Goal: Contribute content: Contribute content

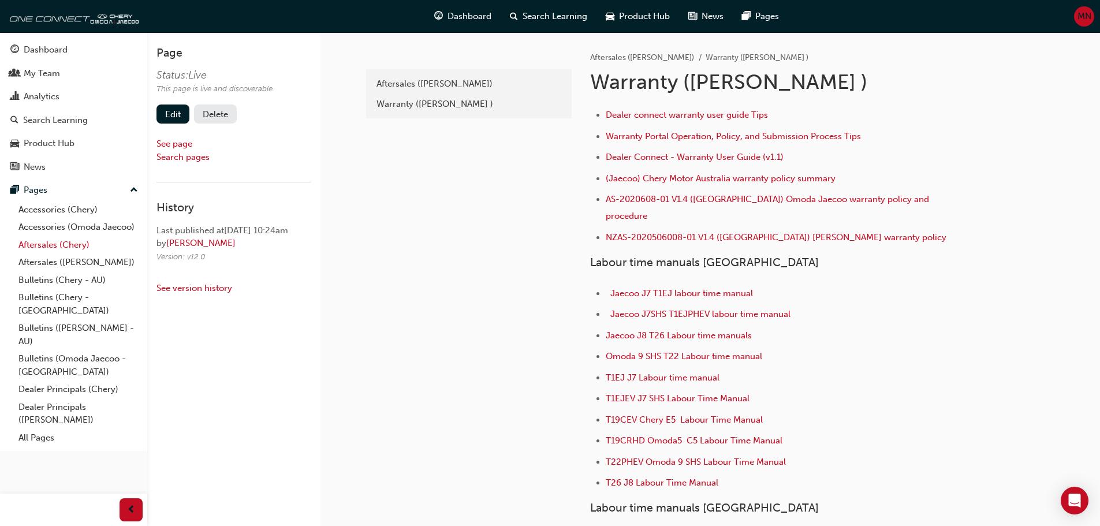
click at [39, 245] on link "Aftersales (Chery)" at bounding box center [78, 245] width 129 height 18
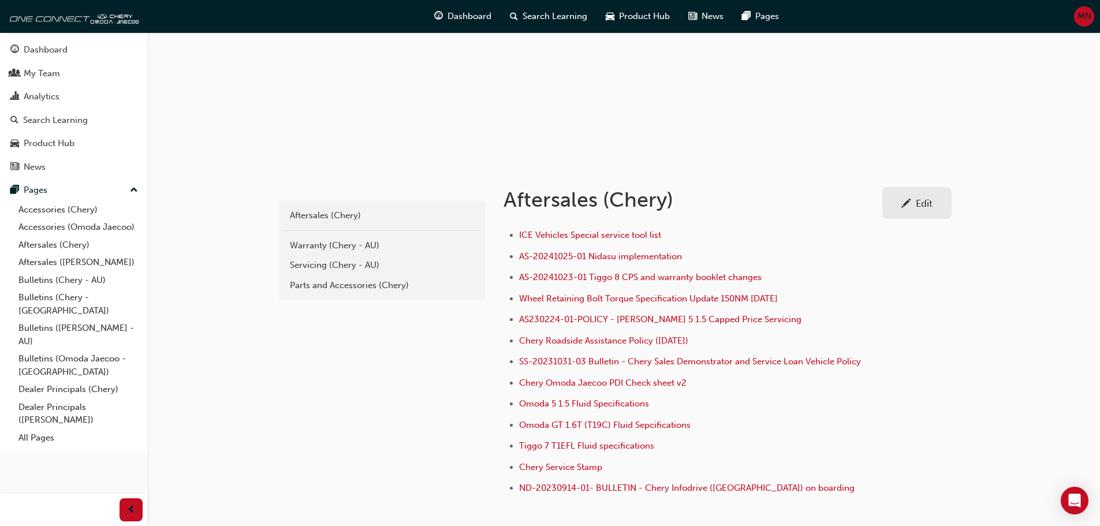
scroll to position [115, 0]
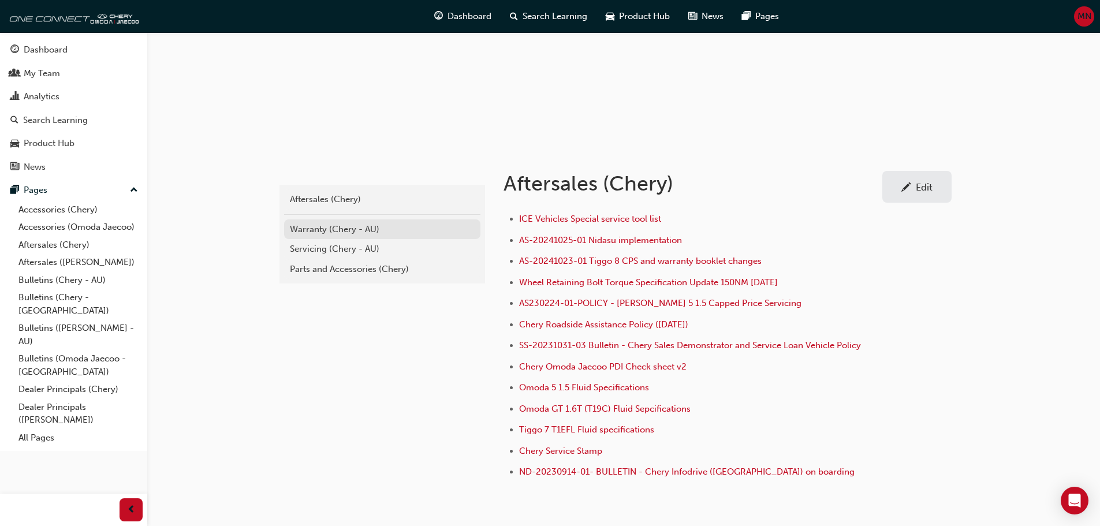
click at [313, 228] on div "Warranty (Chery - AU)" at bounding box center [382, 229] width 185 height 13
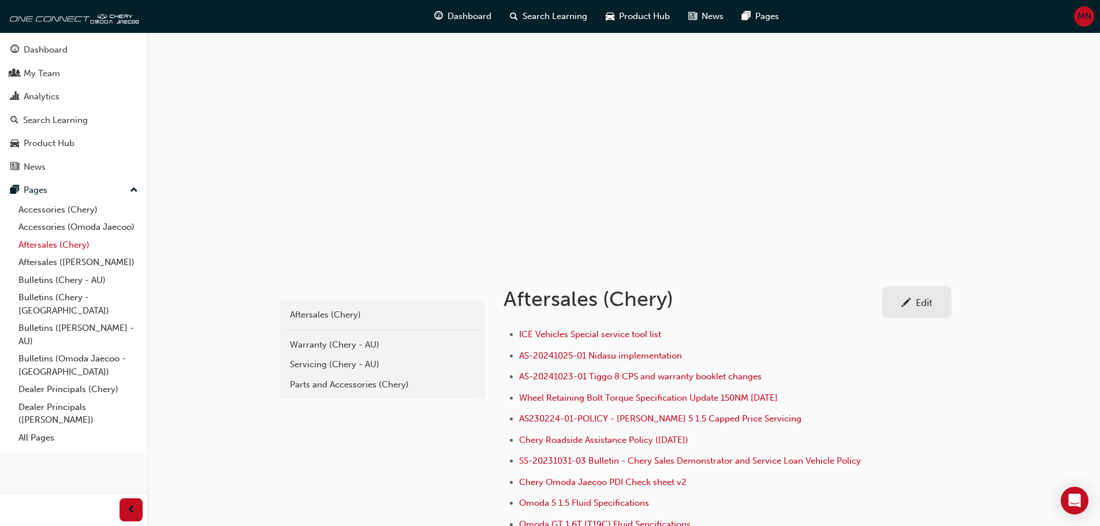
click at [41, 243] on link "Aftersales (Chery)" at bounding box center [78, 245] width 129 height 18
click at [329, 346] on div "Warranty (Chery - AU)" at bounding box center [382, 344] width 185 height 13
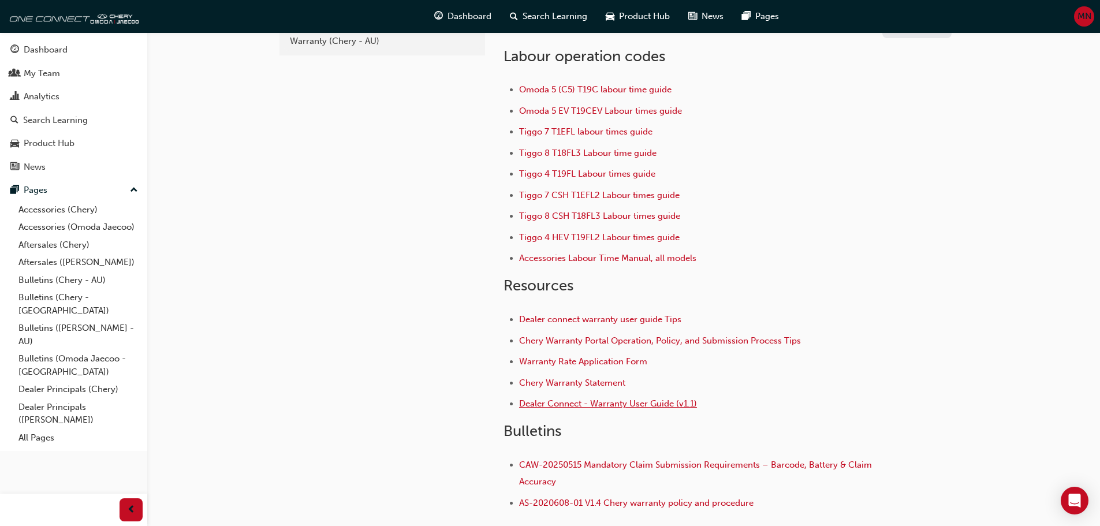
scroll to position [161, 0]
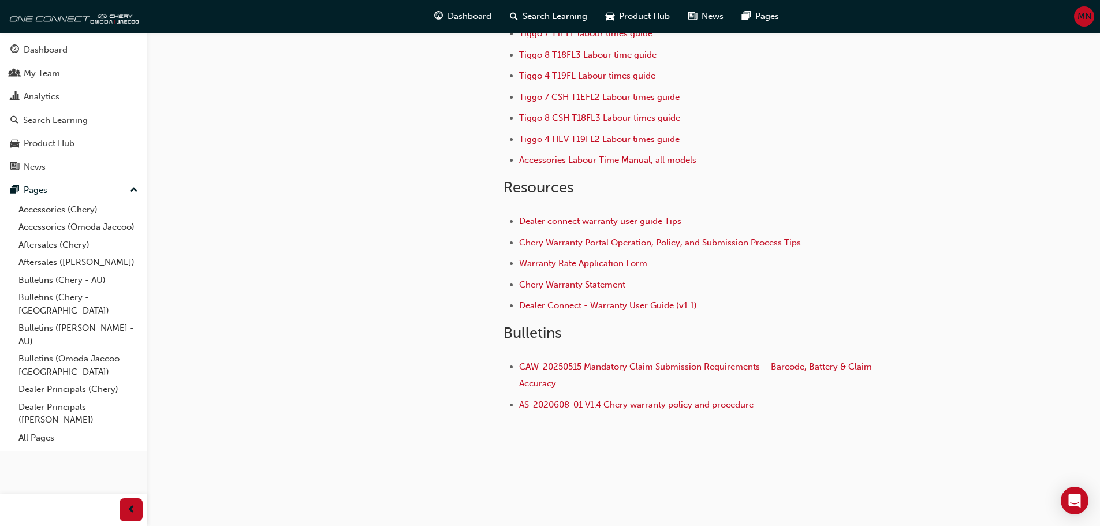
click at [581, 330] on h2 "Bulletins" at bounding box center [690, 333] width 375 height 18
drag, startPoint x: 518, startPoint y: 450, endPoint x: 756, endPoint y: 494, distance: 241.9
click at [528, 447] on div "adc209a2-71ec-4c54-84ea-3c8fd4aa636f Aftersales (Chery) Warranty (Chery - AU) A…" at bounding box center [623, 165] width 693 height 589
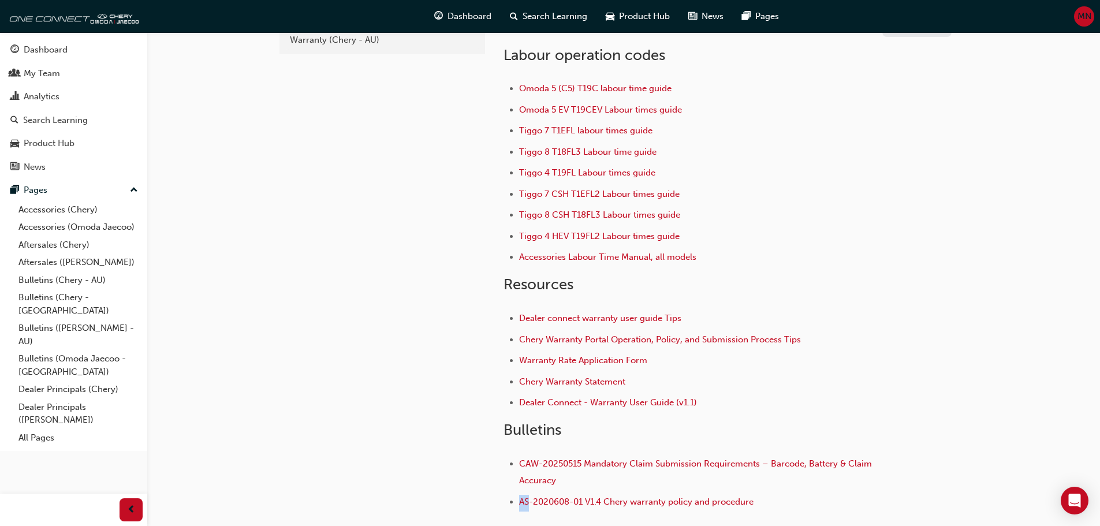
scroll to position [0, 0]
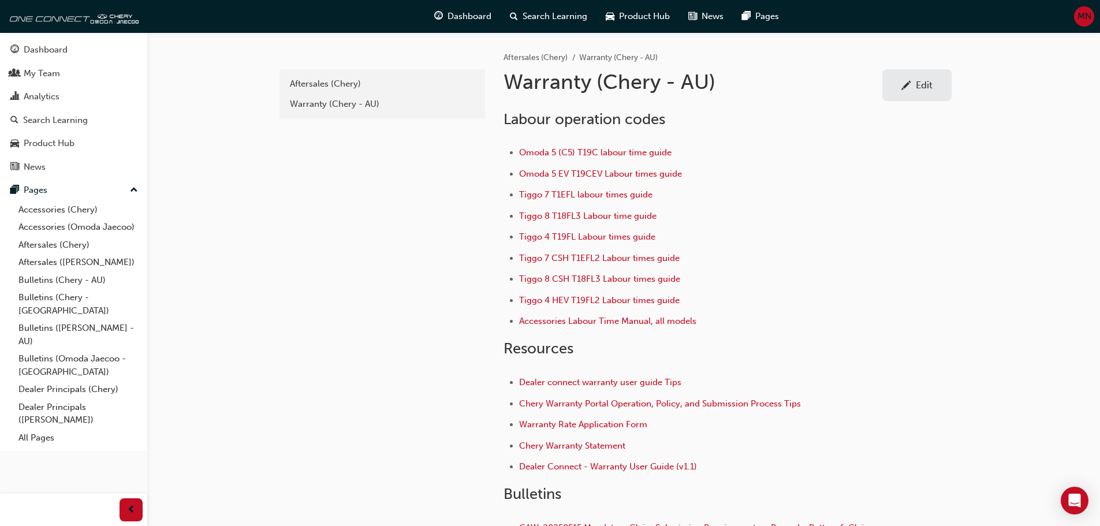
click at [904, 81] on span "pencil-icon" at bounding box center [906, 87] width 10 height 12
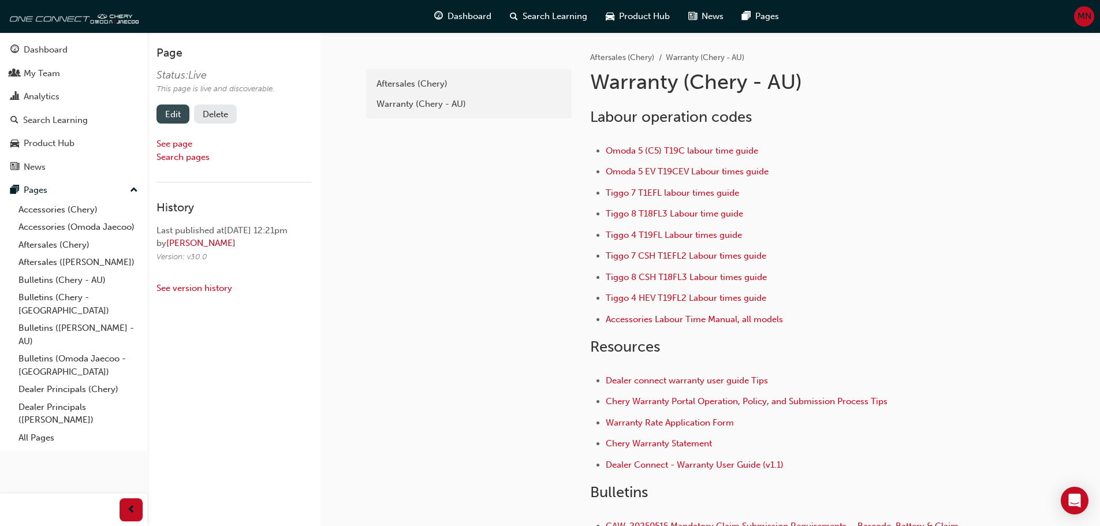
click at [171, 112] on link "Edit" at bounding box center [172, 114] width 33 height 19
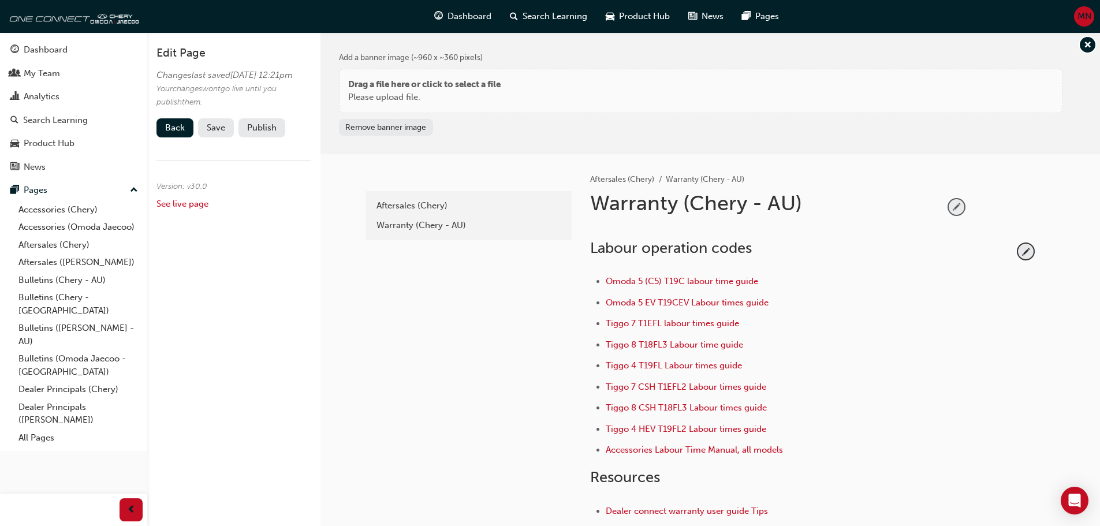
click at [958, 204] on span "pencil-icon" at bounding box center [957, 207] width 16 height 16
click at [797, 206] on input "Warranty (Chery - AU)" at bounding box center [763, 206] width 354 height 31
type input "Warranty (Chery)"
click at [998, 329] on li "Tiggo 7 T1EFL labour times guide" at bounding box center [810, 324] width 408 height 17
click at [212, 133] on span "Save" at bounding box center [216, 127] width 18 height 10
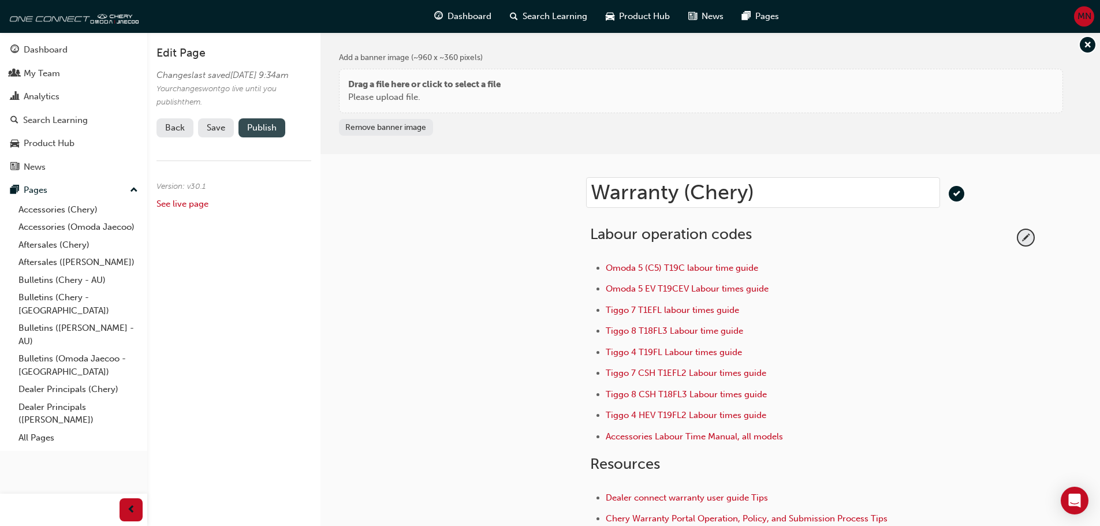
click at [262, 137] on button "Publish" at bounding box center [261, 127] width 47 height 19
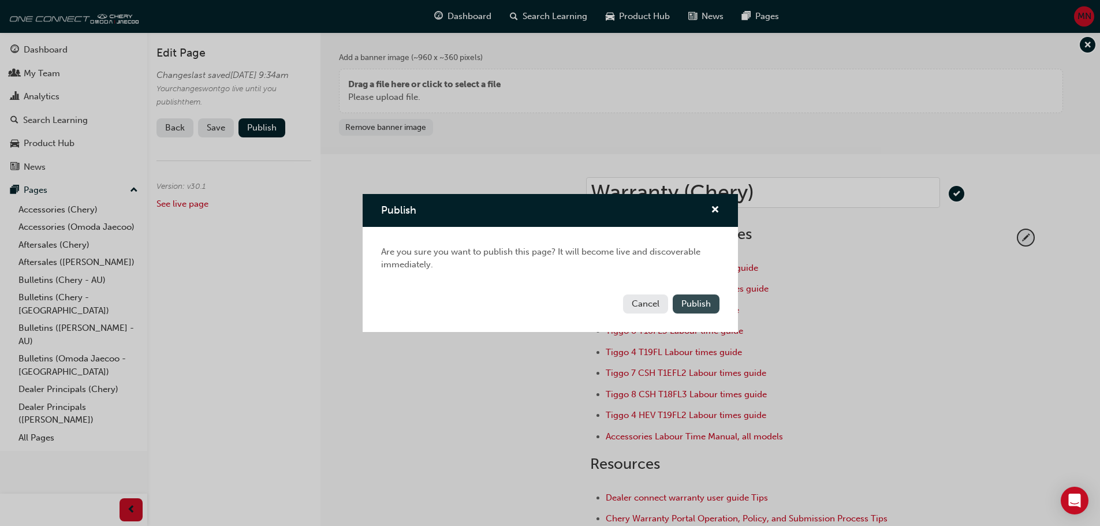
click at [694, 304] on span "Publish" at bounding box center [695, 304] width 29 height 10
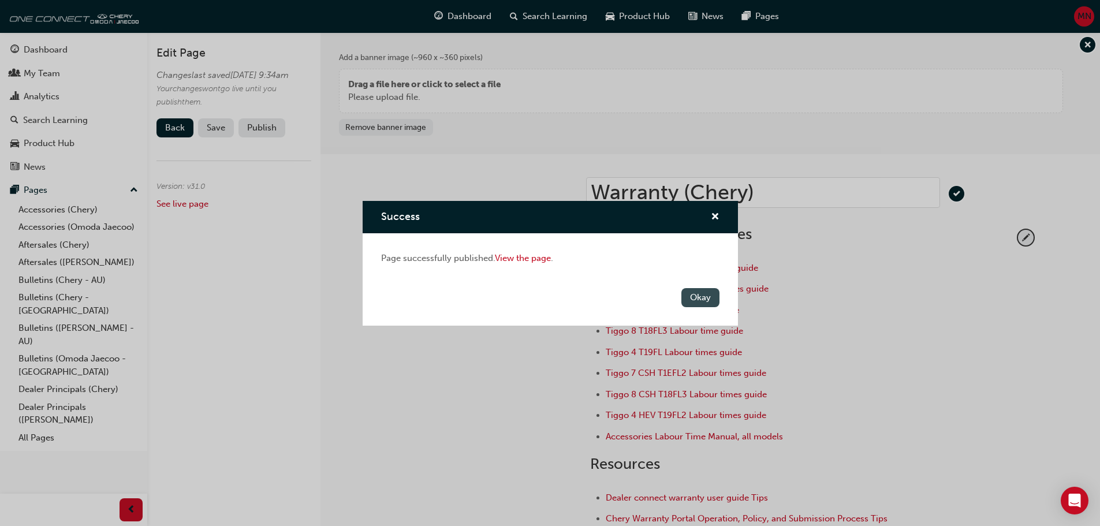
click at [694, 298] on button "Okay" at bounding box center [700, 297] width 38 height 19
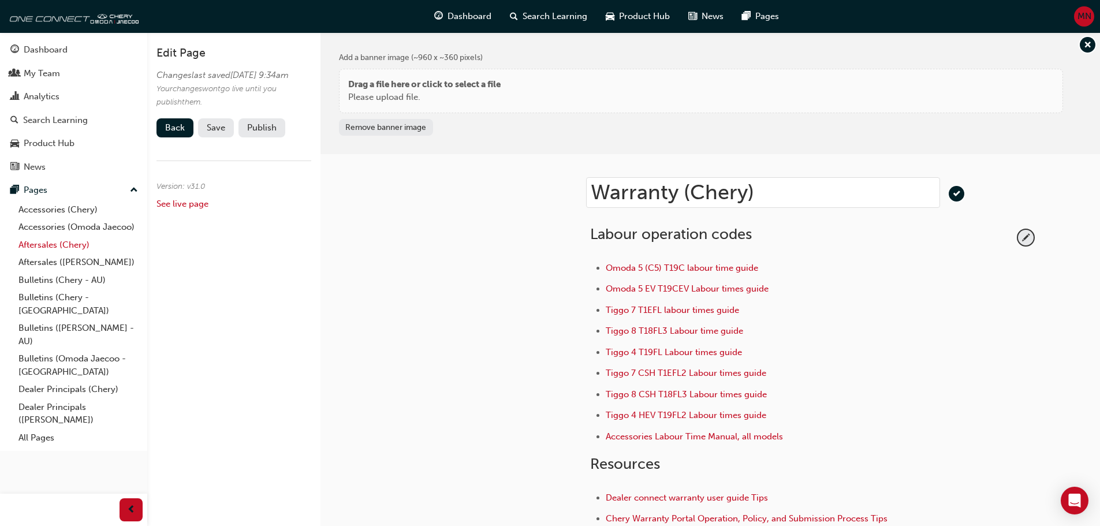
click at [47, 244] on link "Aftersales (Chery)" at bounding box center [78, 245] width 129 height 18
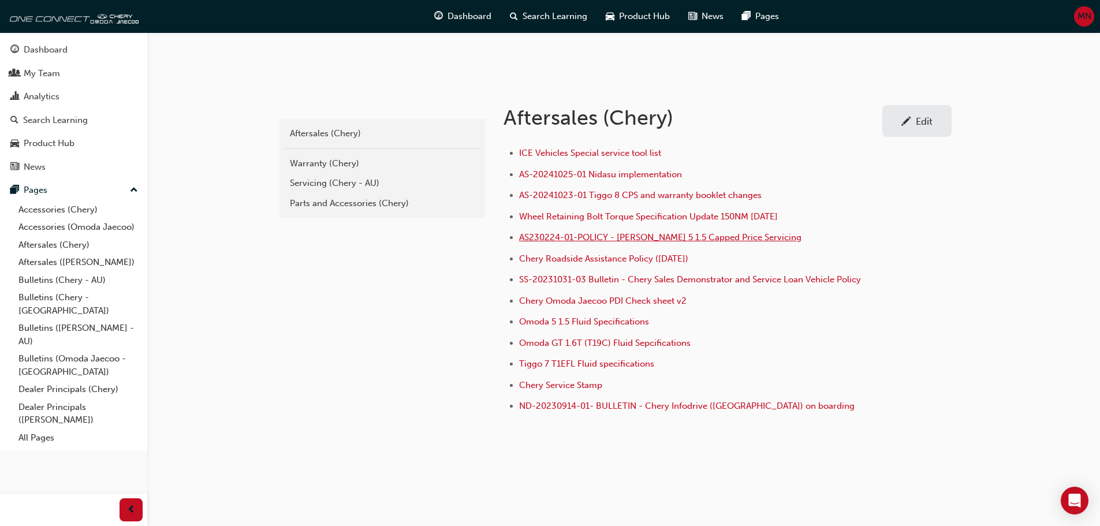
scroll to position [182, 0]
click at [902, 127] on link "Edit" at bounding box center [916, 120] width 69 height 32
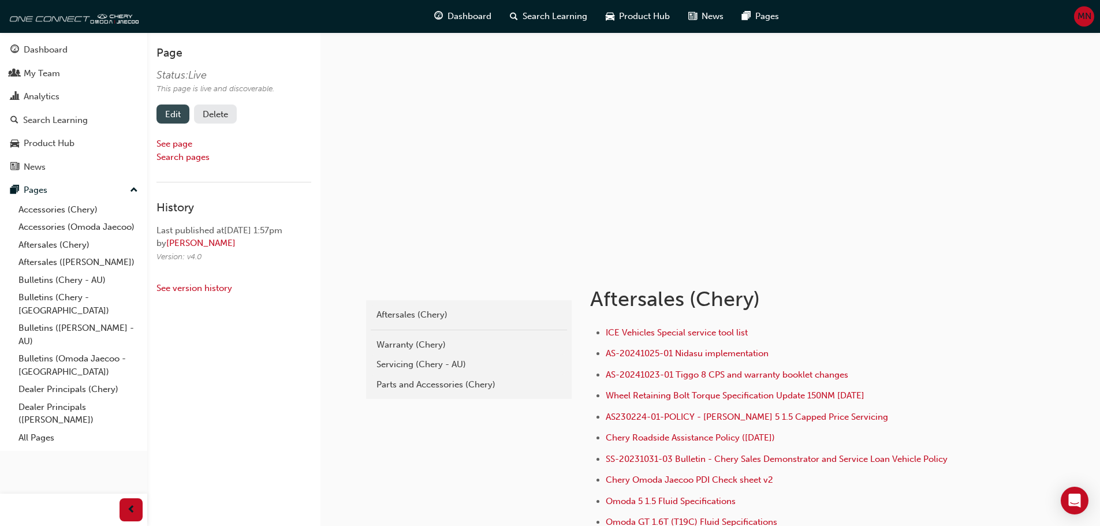
click at [177, 115] on link "Edit" at bounding box center [172, 114] width 33 height 19
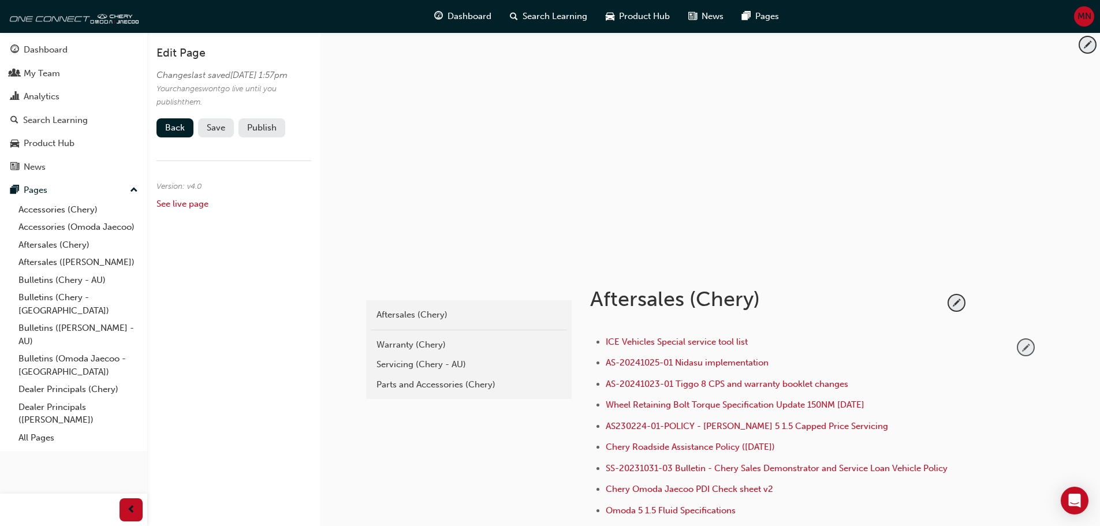
click at [1021, 343] on span "pencil-icon" at bounding box center [1026, 348] width 16 height 16
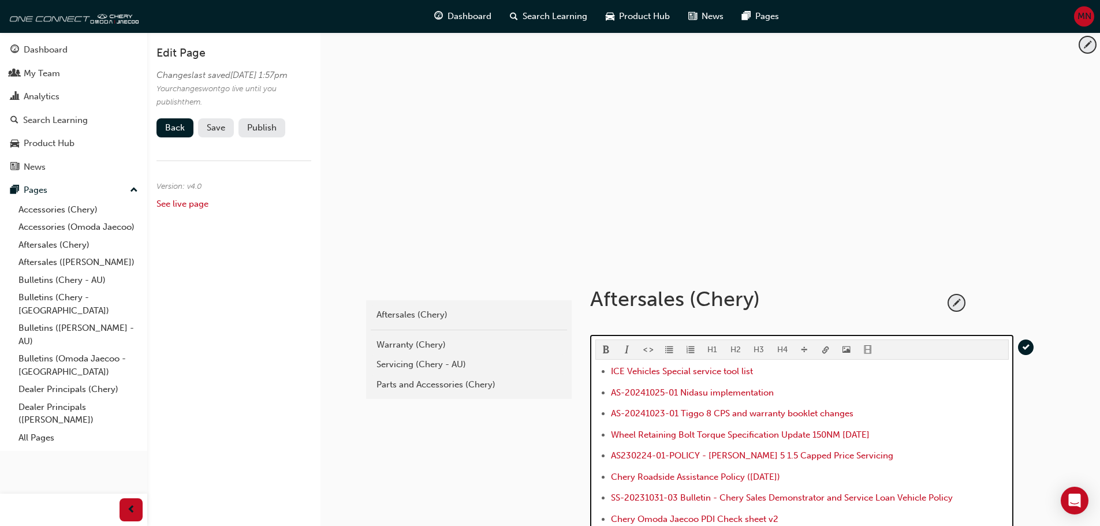
click at [608, 367] on ul "ICE Vehicles Special service tool list AS-20241025-01 Nidasu implementation AS-…" at bounding box center [801, 499] width 413 height 270
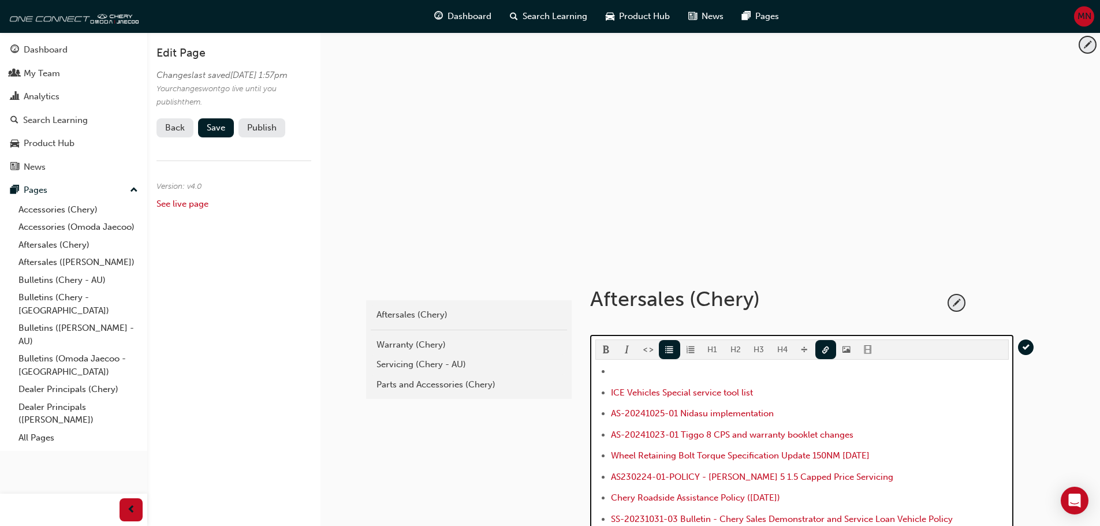
click at [639, 370] on li "﻿ ﻿ ﻿" at bounding box center [810, 372] width 398 height 17
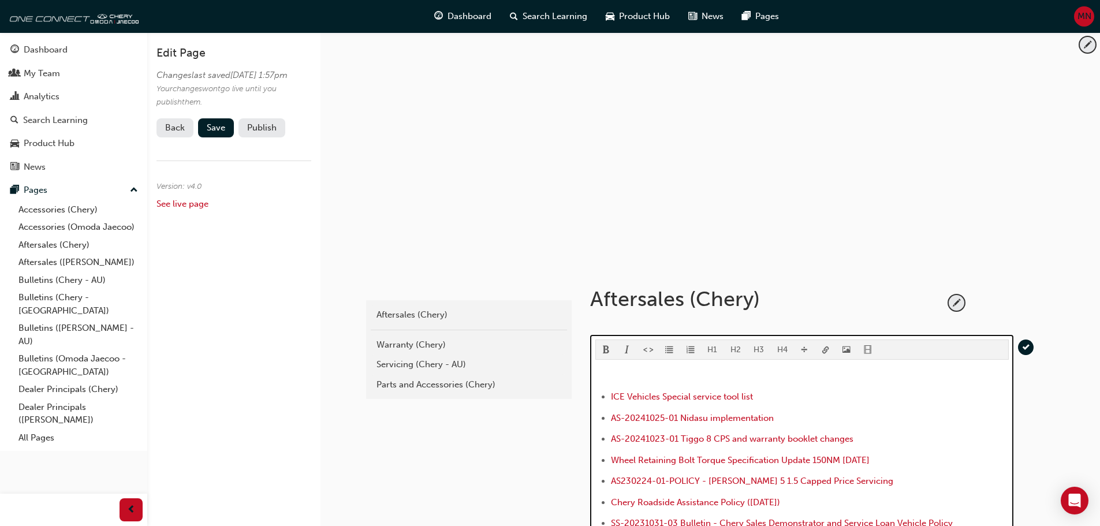
click at [668, 346] on span "format_ul-icon" at bounding box center [669, 351] width 8 height 10
click at [733, 349] on button "H2" at bounding box center [736, 349] width 24 height 19
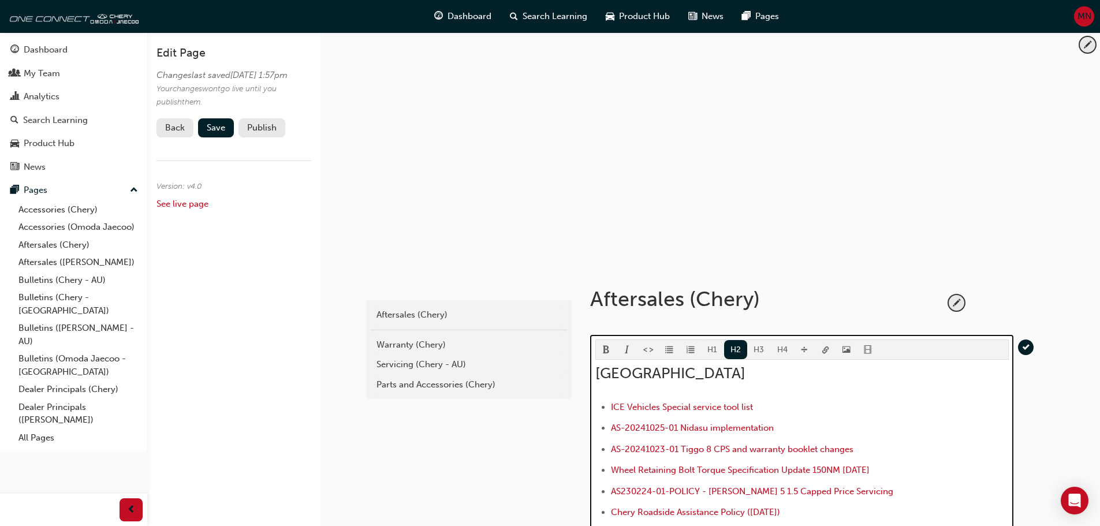
click at [707, 345] on button "H1" at bounding box center [712, 349] width 23 height 19
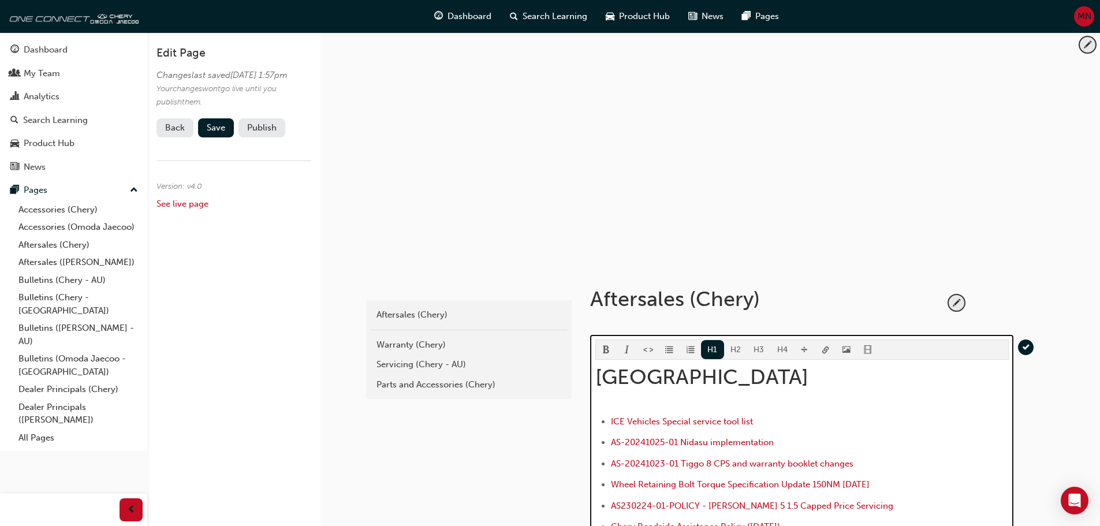
click at [730, 347] on button "H2" at bounding box center [736, 349] width 24 height 19
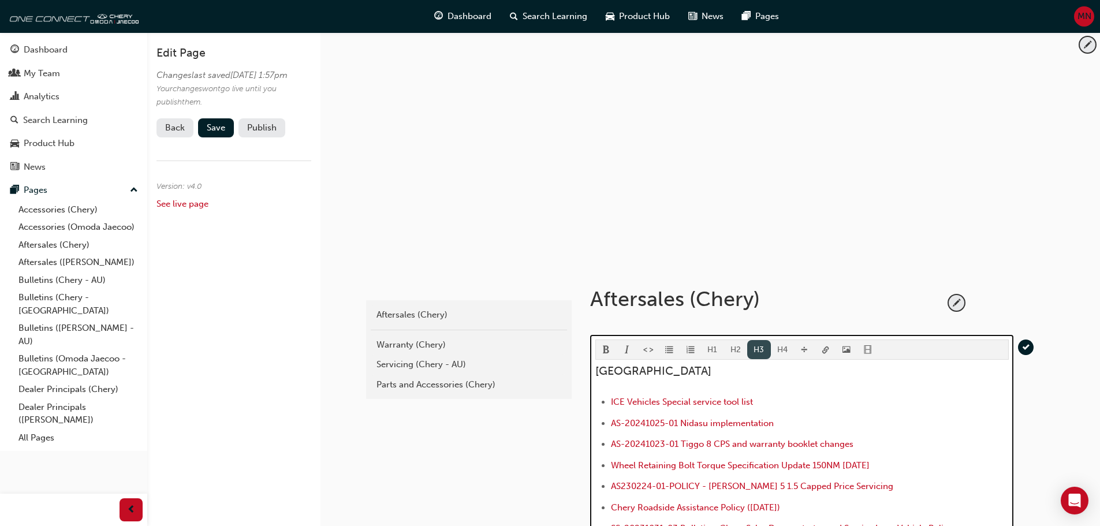
click at [755, 348] on button "H3" at bounding box center [759, 349] width 24 height 19
click at [781, 348] on button "H4" at bounding box center [783, 349] width 24 height 19
click at [731, 346] on button "H2" at bounding box center [736, 349] width 24 height 19
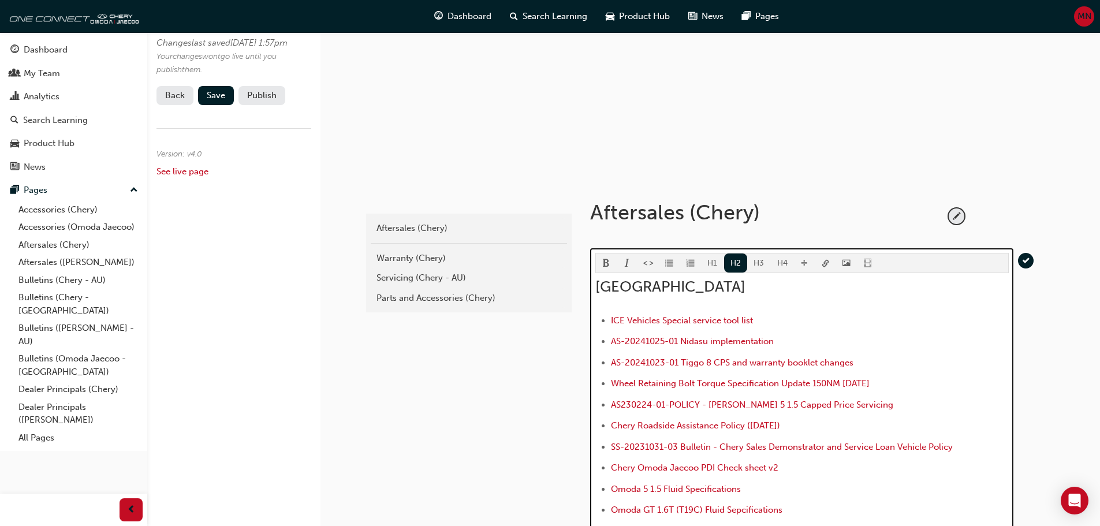
scroll to position [115, 0]
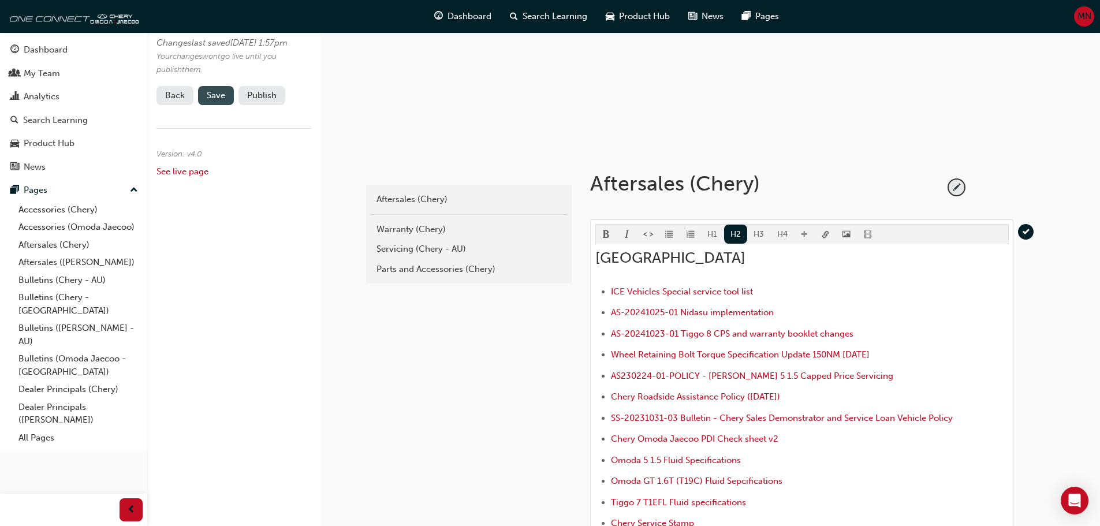
click at [215, 100] on span "Save" at bounding box center [216, 95] width 18 height 10
click at [258, 105] on button "Publish" at bounding box center [261, 95] width 47 height 19
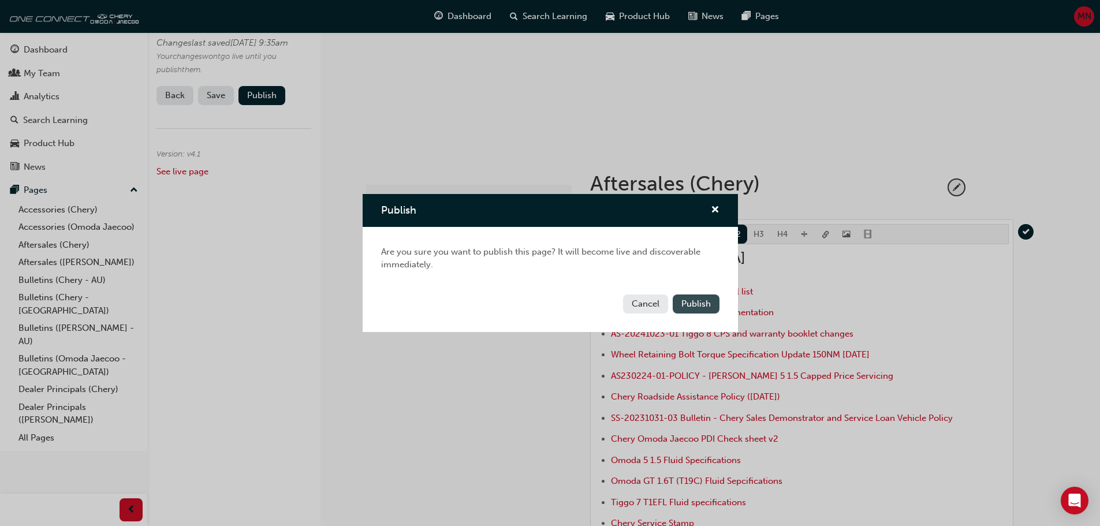
click at [685, 302] on span "Publish" at bounding box center [695, 304] width 29 height 10
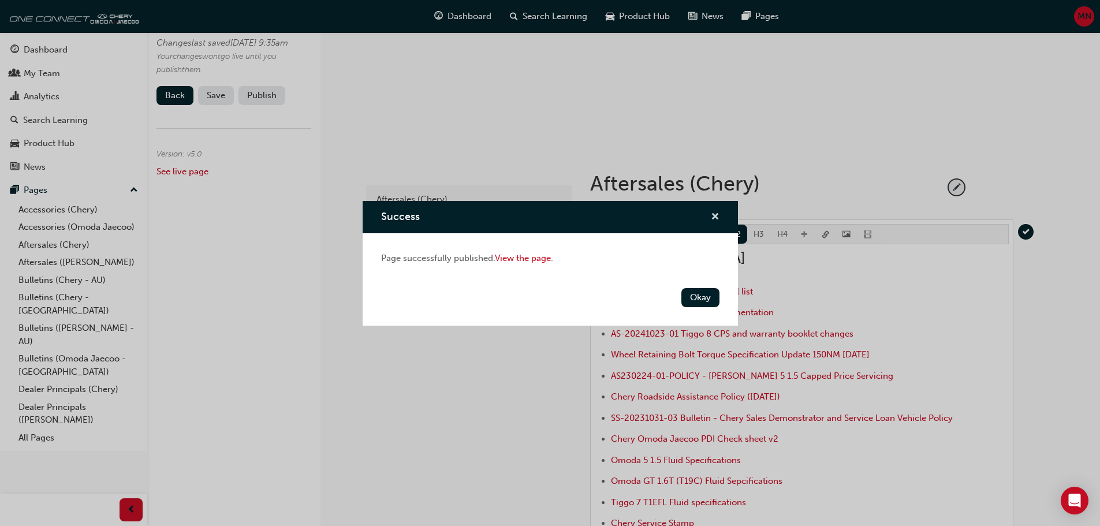
click at [715, 215] on span "cross-icon" at bounding box center [715, 217] width 9 height 10
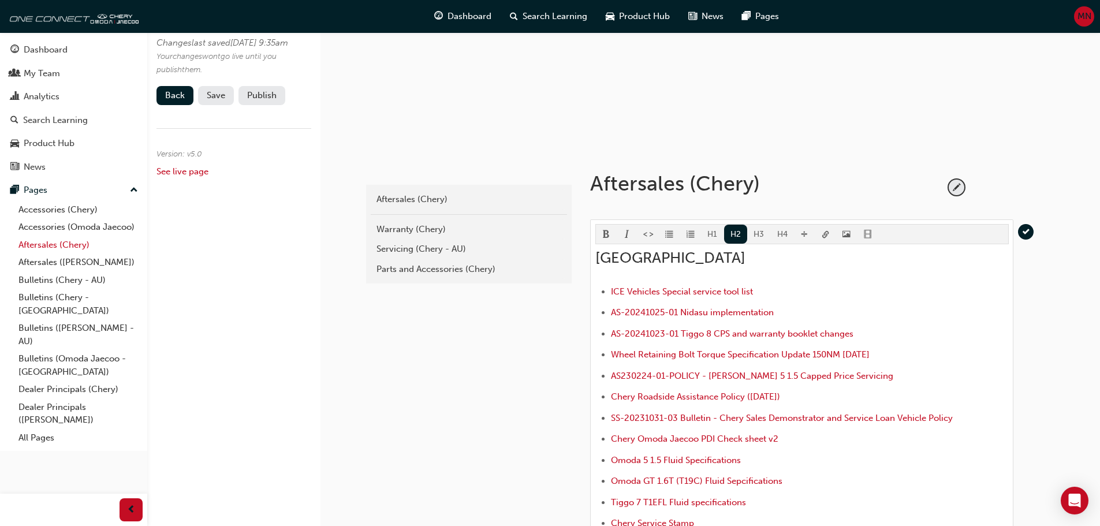
click at [48, 243] on link "Aftersales (Chery)" at bounding box center [78, 245] width 129 height 18
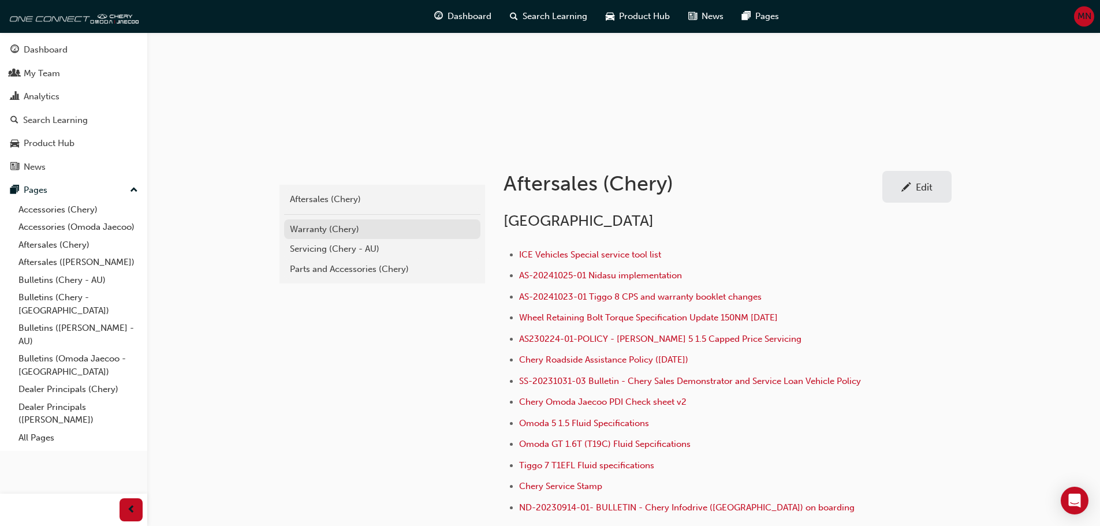
click at [307, 229] on div "Warranty (Chery)" at bounding box center [382, 229] width 185 height 13
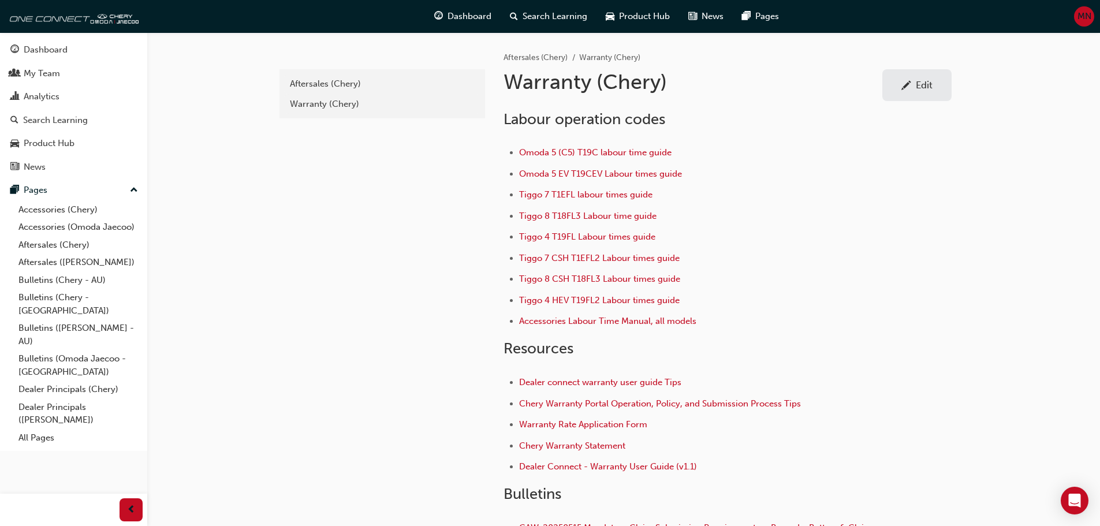
click at [905, 74] on link "Edit" at bounding box center [916, 85] width 69 height 32
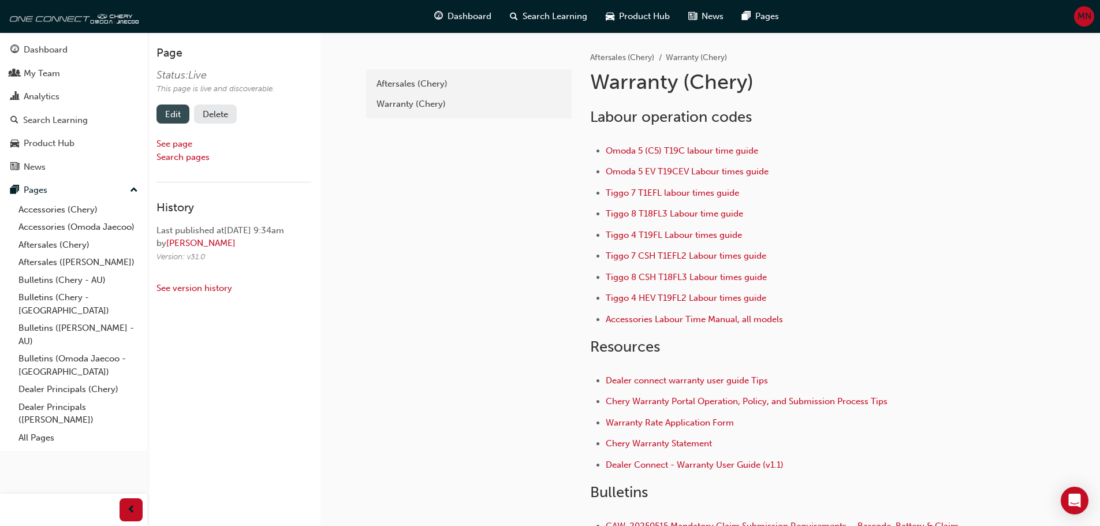
click at [176, 114] on link "Edit" at bounding box center [172, 114] width 33 height 19
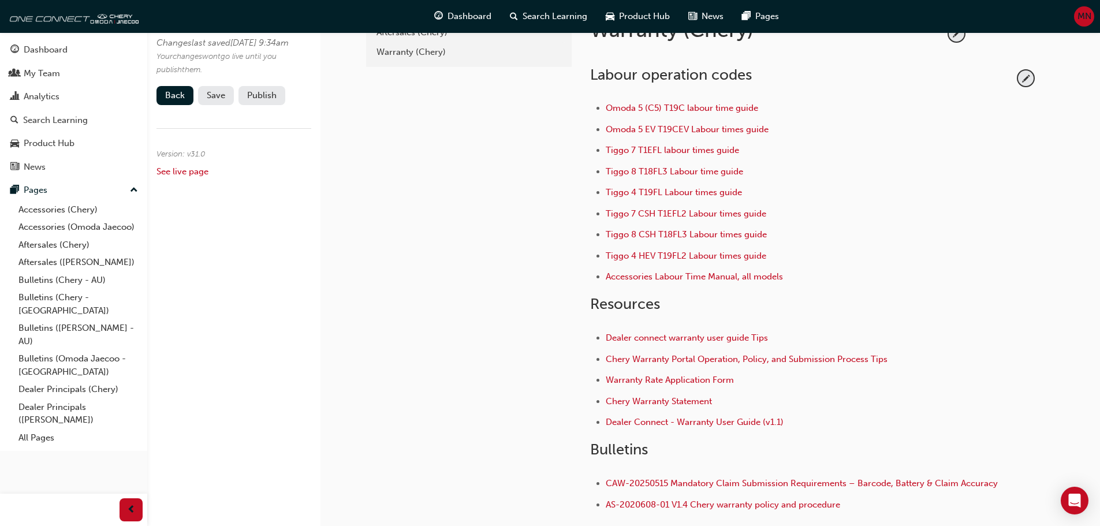
scroll to position [115, 0]
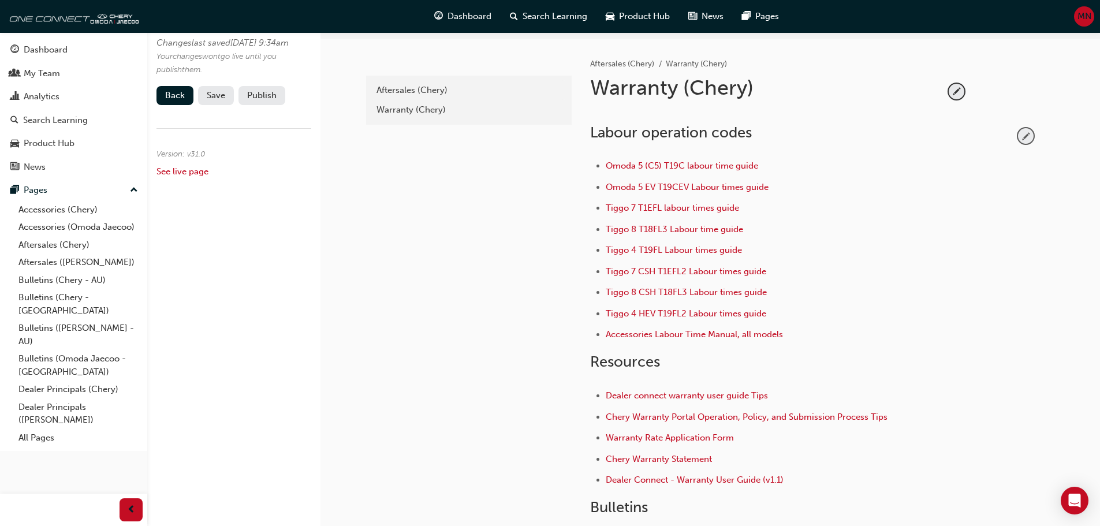
click at [1023, 133] on span "pencil-icon" at bounding box center [1026, 136] width 16 height 16
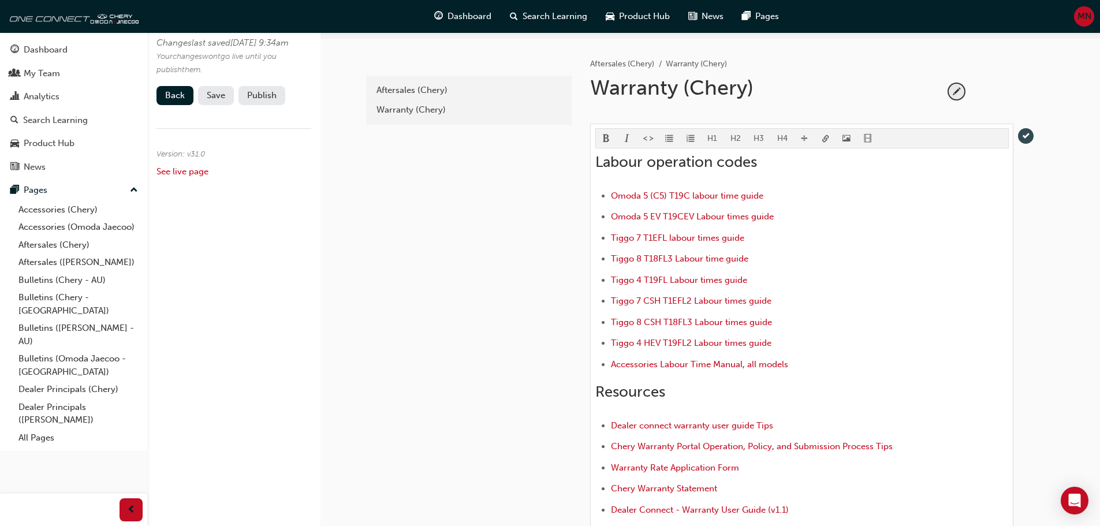
scroll to position [289, 0]
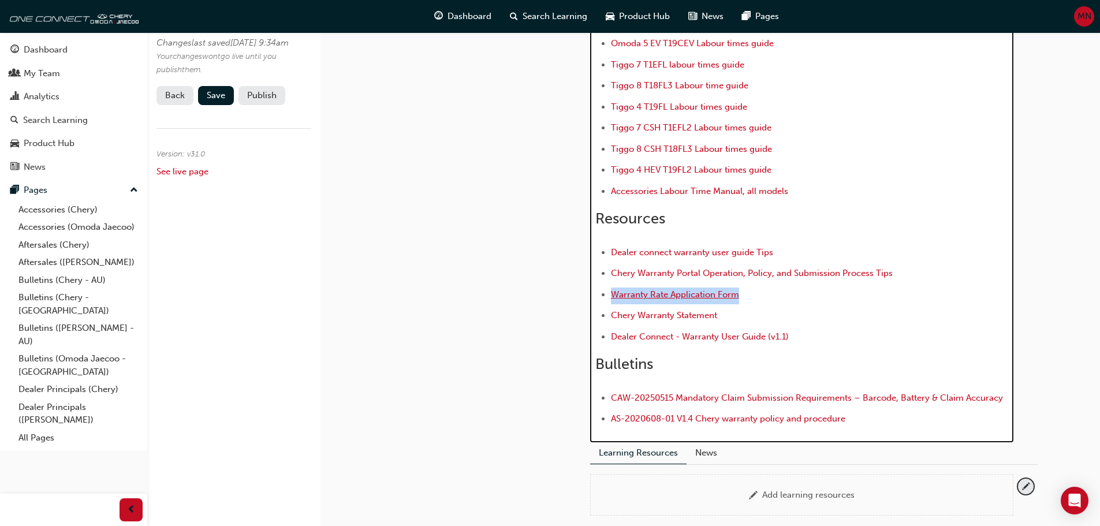
drag, startPoint x: 747, startPoint y: 291, endPoint x: 613, endPoint y: 290, distance: 134.0
click at [613, 290] on li "Warranty Rate Application Form" at bounding box center [810, 296] width 398 height 17
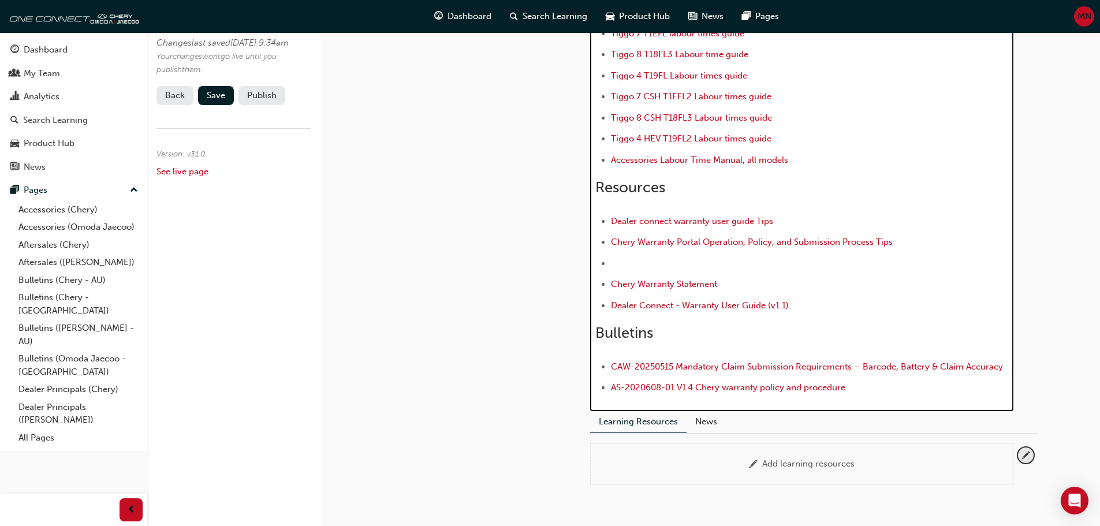
scroll to position [299, 0]
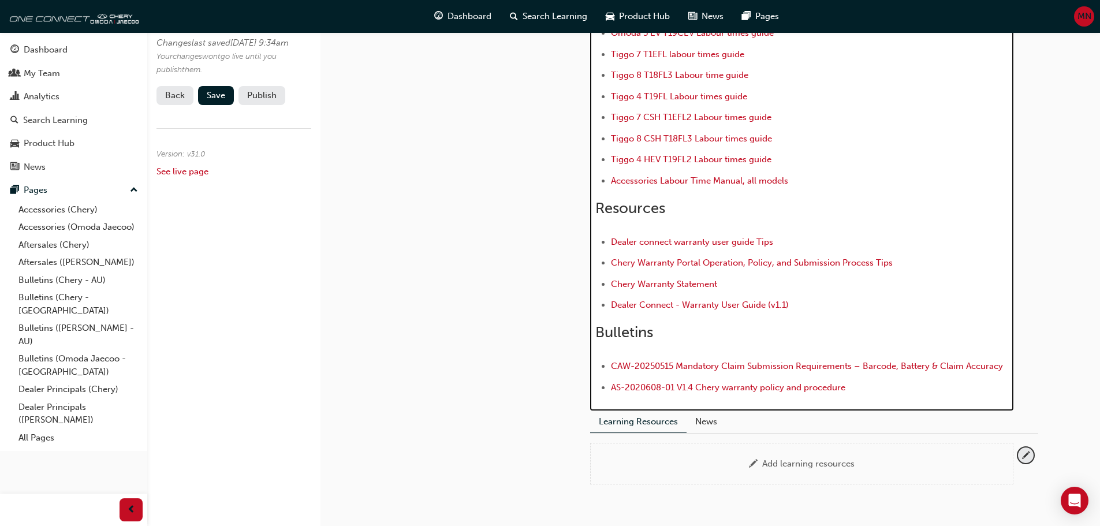
click at [674, 210] on h2 "Resources" at bounding box center [801, 208] width 413 height 18
click at [669, 211] on span "Resources AU)" at bounding box center [644, 208] width 99 height 18
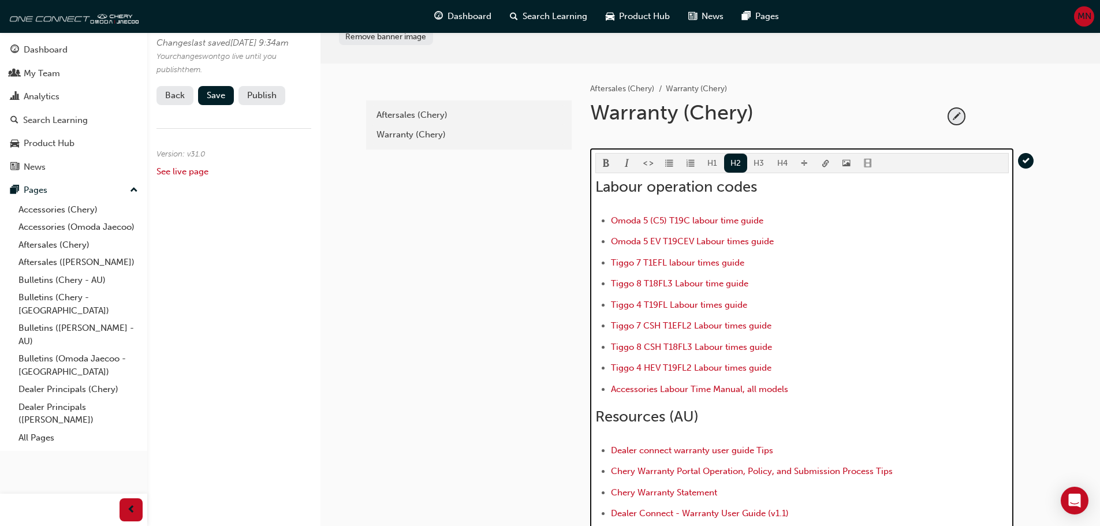
scroll to position [0, 0]
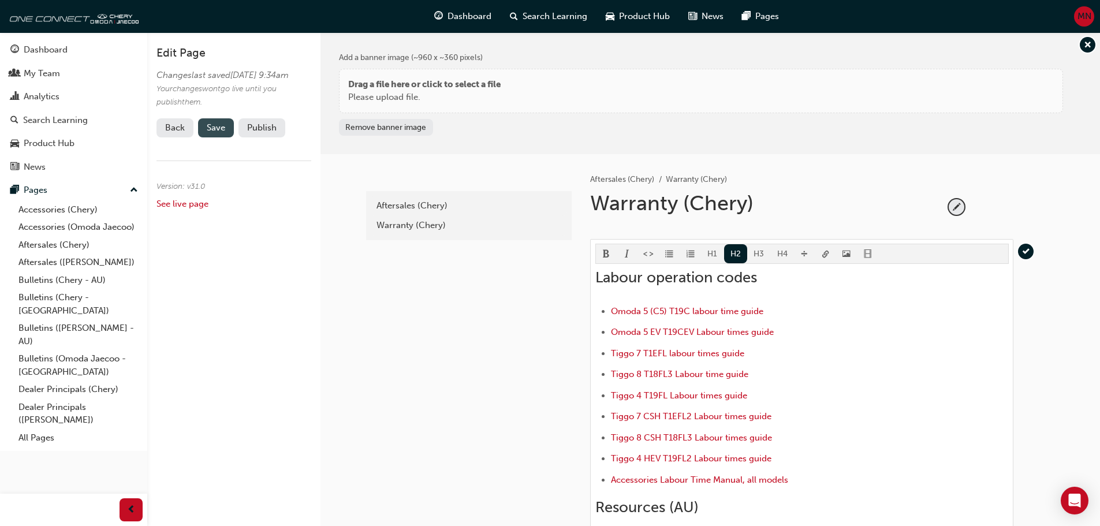
drag, startPoint x: 217, startPoint y: 135, endPoint x: 224, endPoint y: 141, distance: 9.8
click at [217, 133] on span "Save" at bounding box center [216, 127] width 18 height 10
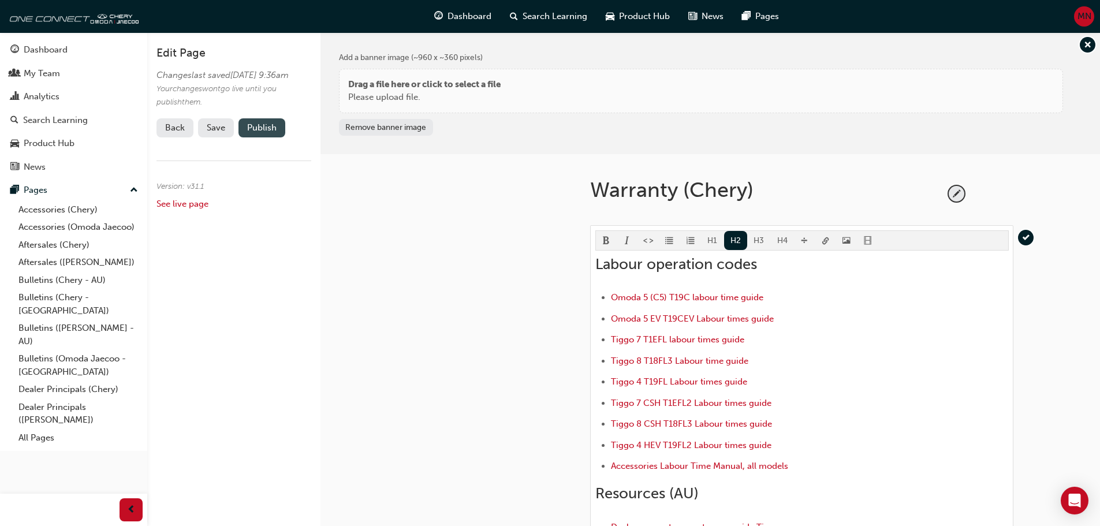
click at [259, 136] on button "Publish" at bounding box center [261, 127] width 47 height 19
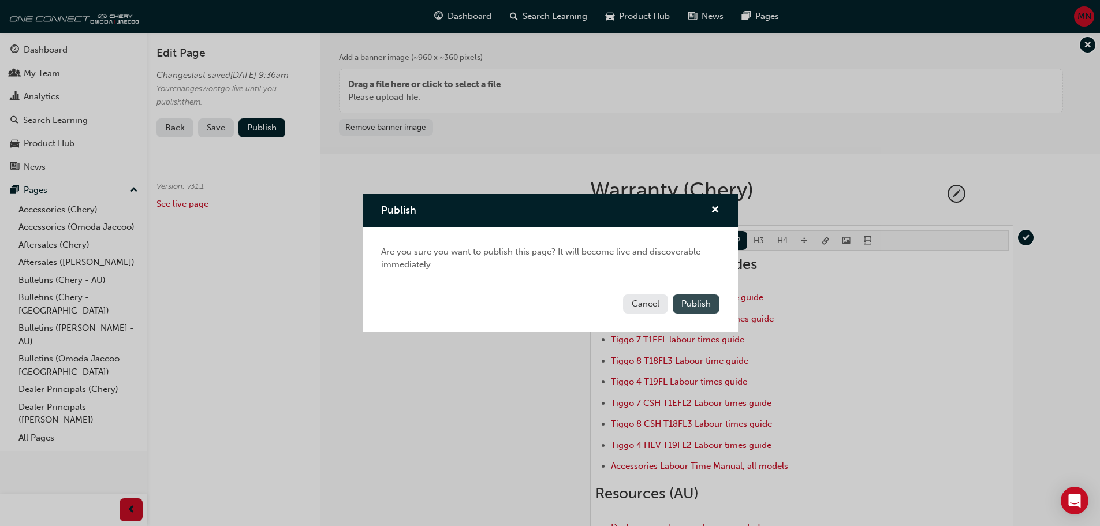
click at [695, 299] on span "Publish" at bounding box center [695, 304] width 29 height 10
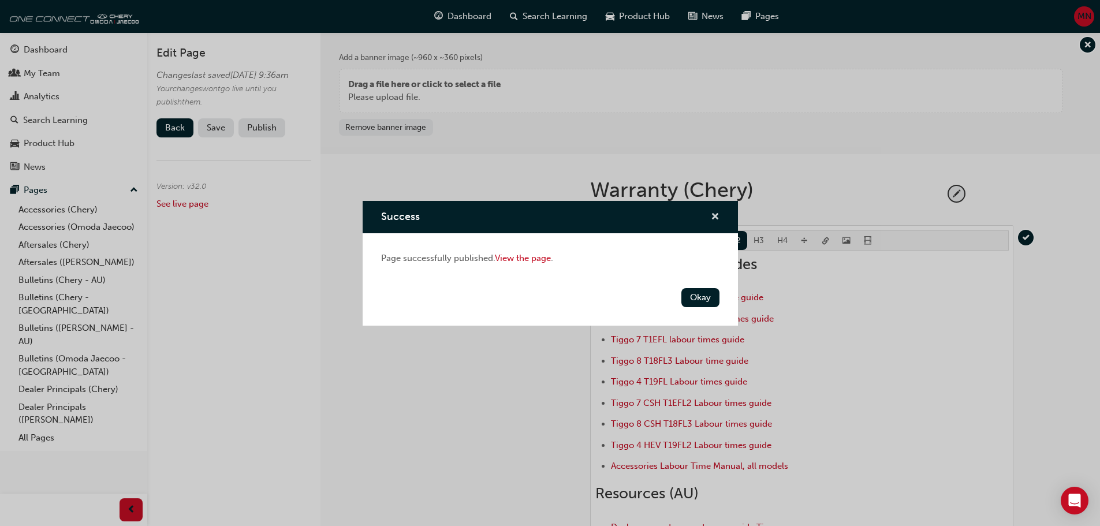
click at [712, 214] on span "cross-icon" at bounding box center [715, 217] width 9 height 10
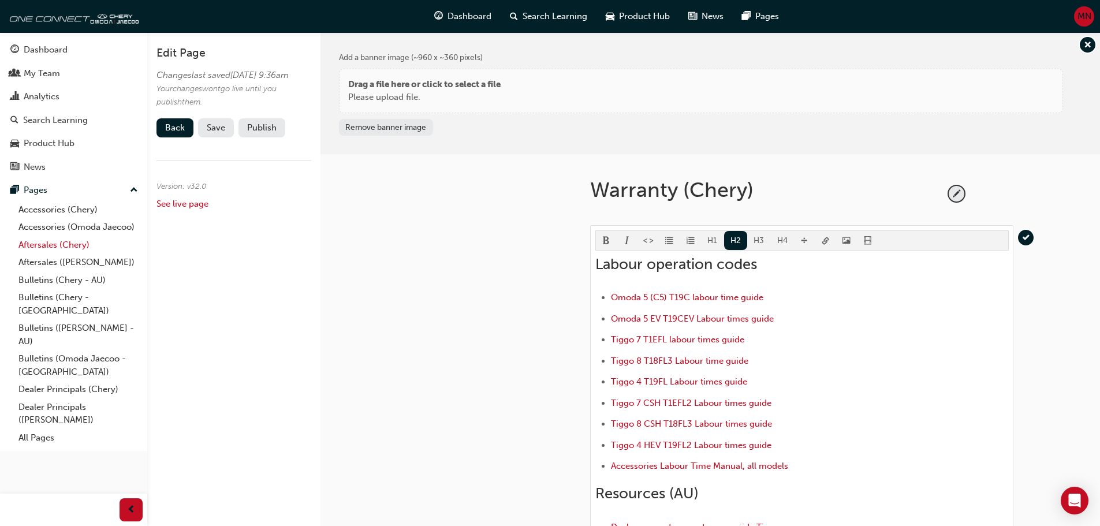
click at [41, 247] on link "Aftersales (Chery)" at bounding box center [78, 245] width 129 height 18
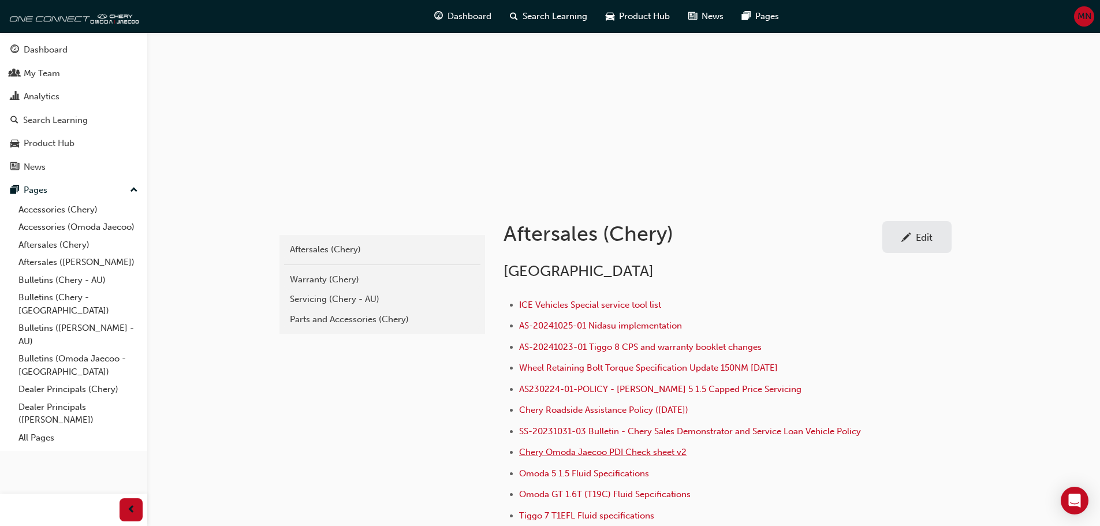
scroll to position [218, 0]
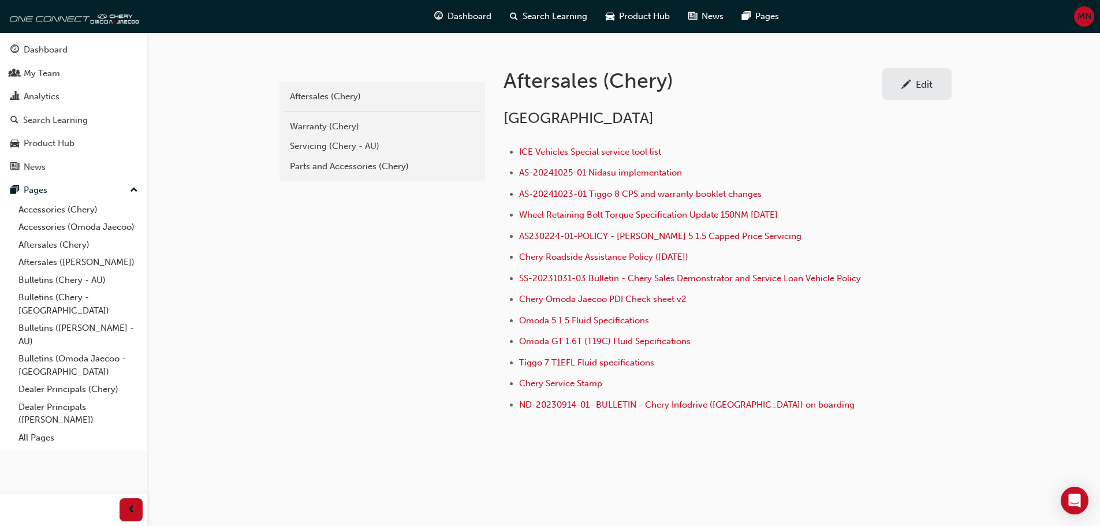
click at [911, 86] on span "pencil-icon" at bounding box center [906, 86] width 10 height 12
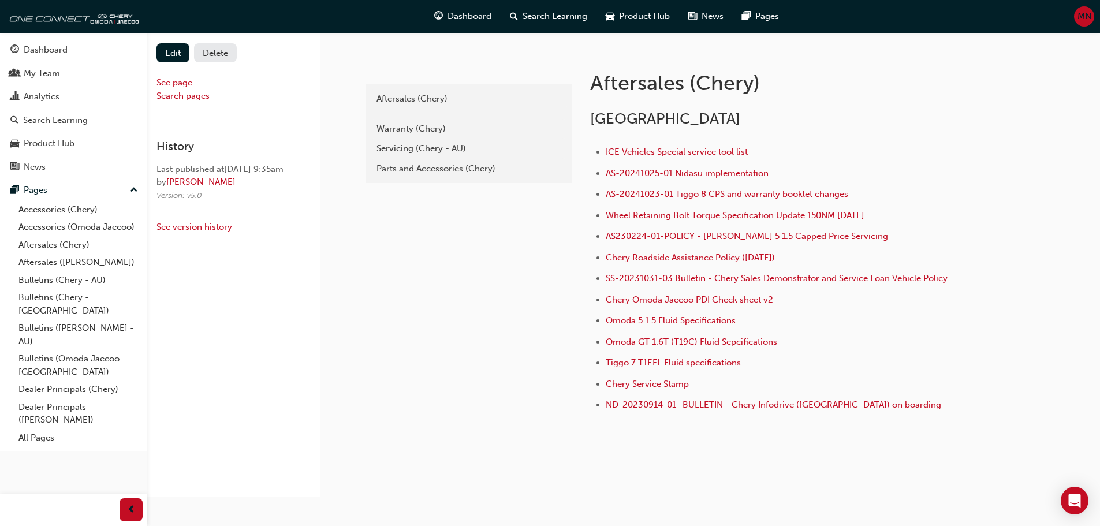
scroll to position [216, 0]
click at [173, 51] on link "Edit" at bounding box center [172, 53] width 33 height 19
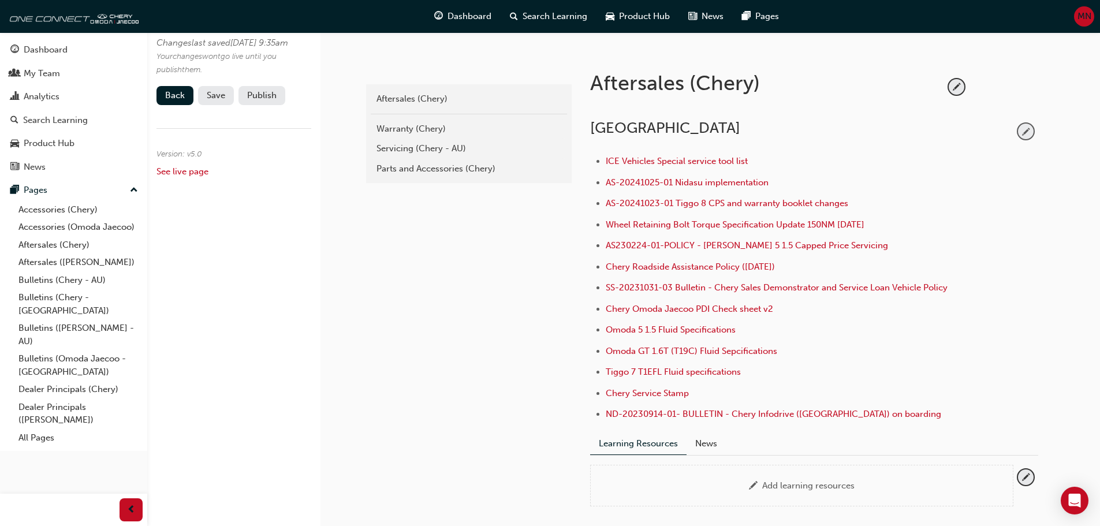
click at [1019, 130] on span "pencil-icon" at bounding box center [1026, 132] width 16 height 16
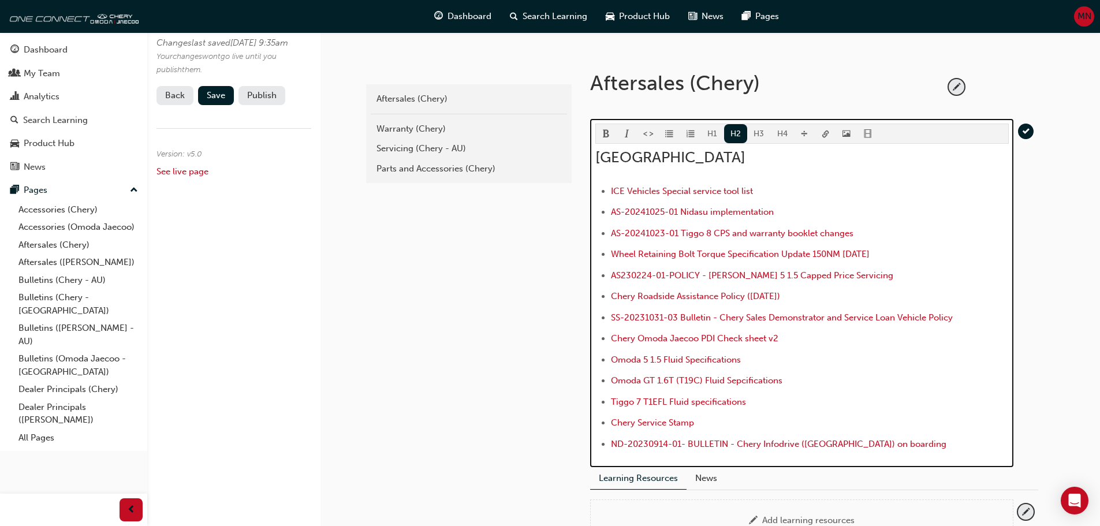
click at [644, 157] on span "[GEOGRAPHIC_DATA]" at bounding box center [670, 157] width 150 height 18
click at [898, 441] on li "ND-20230914-01- BULLETIN - Chery Infodrive ([GEOGRAPHIC_DATA]) on boarding" at bounding box center [810, 445] width 398 height 17
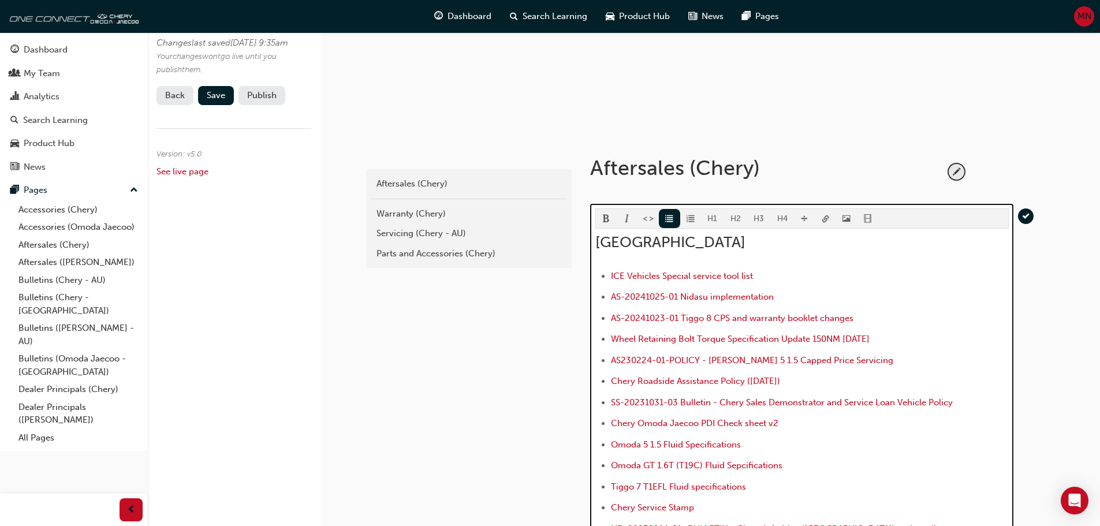
scroll to position [129, 0]
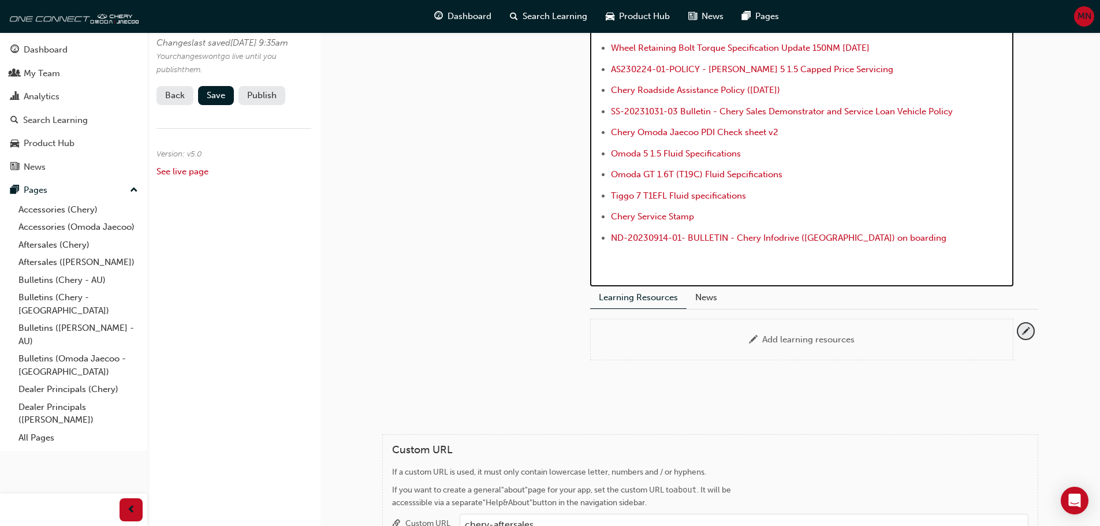
click at [670, 218] on div "H1 H2 H3 H4 Australia ICE Vehicles Special service tool list AS-20241025-01 Nid…" at bounding box center [801, 95] width 413 height 356
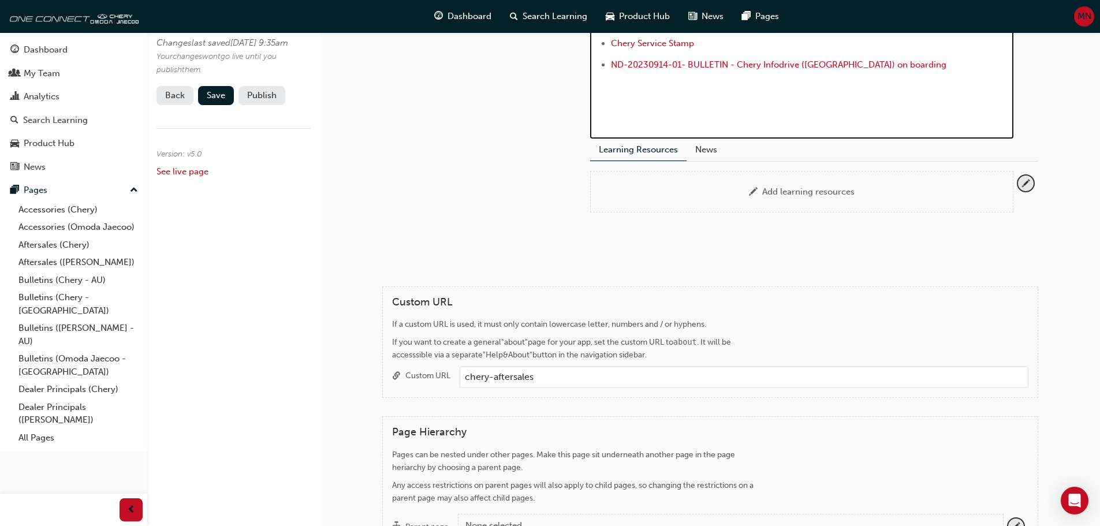
scroll to position [447, 0]
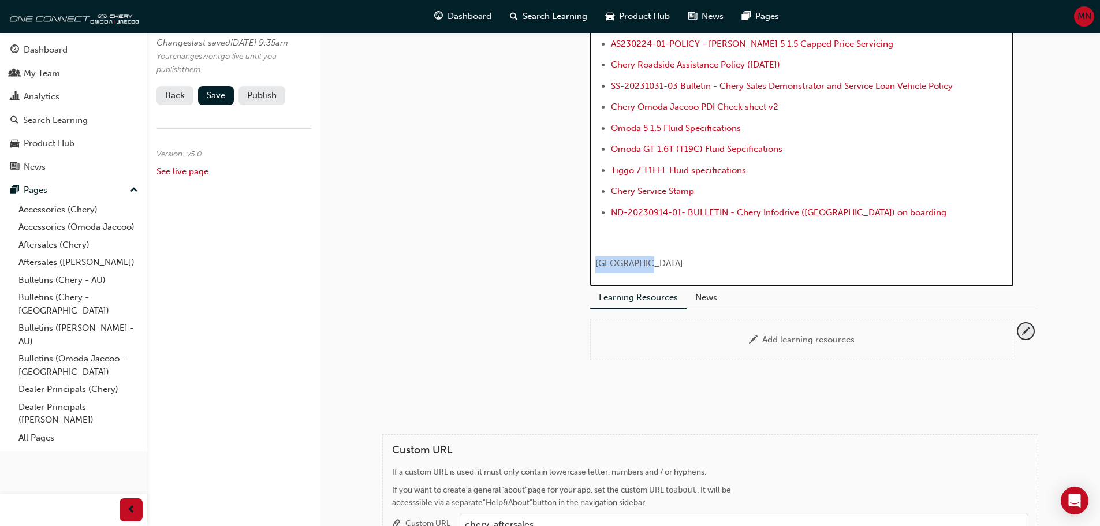
drag, startPoint x: 614, startPoint y: 264, endPoint x: 595, endPoint y: 260, distance: 19.9
click at [595, 260] on p "New Zealand ﻿ ﻿" at bounding box center [801, 264] width 413 height 17
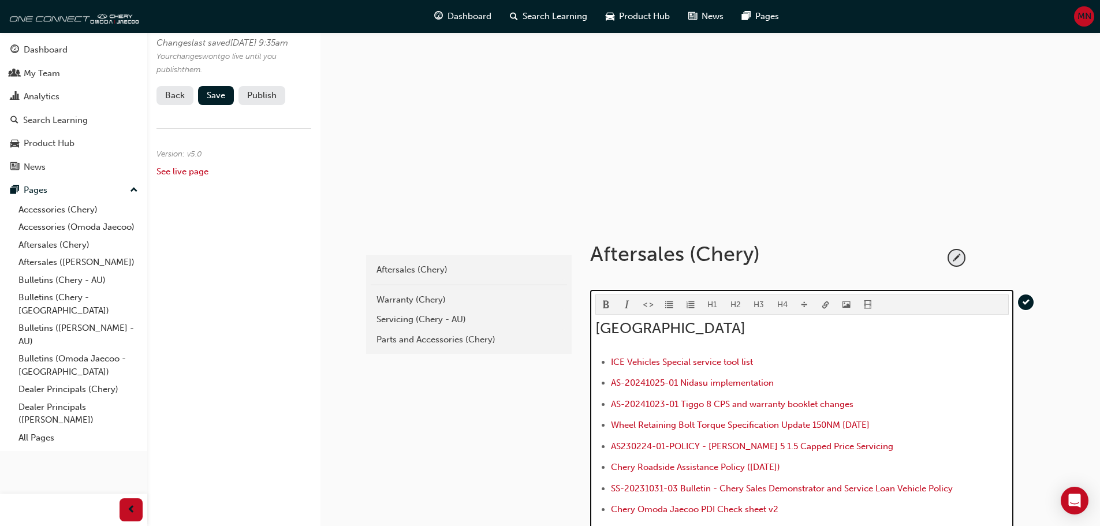
scroll to position [43, 0]
click at [732, 303] on button "H2" at bounding box center [736, 306] width 24 height 19
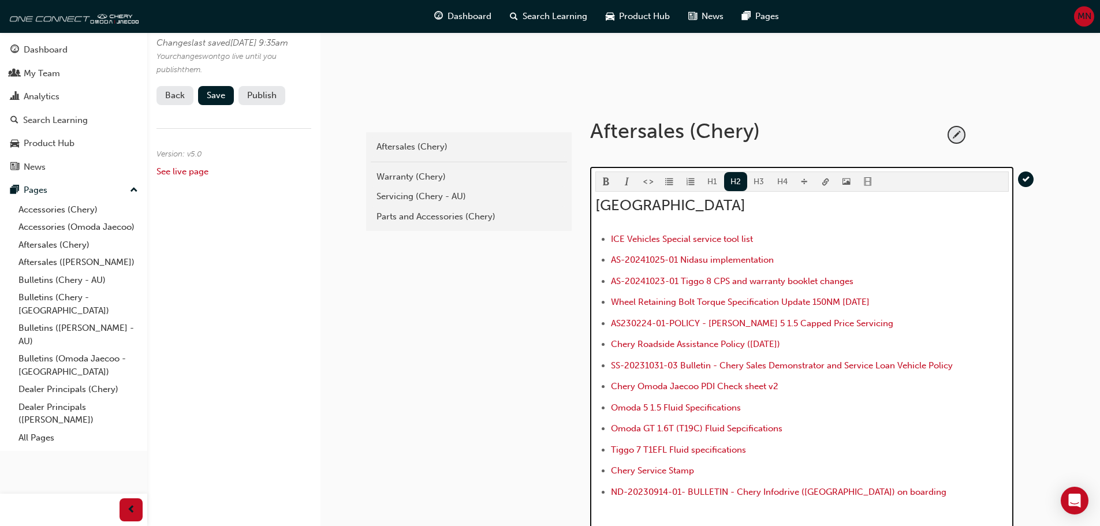
scroll to position [332, 0]
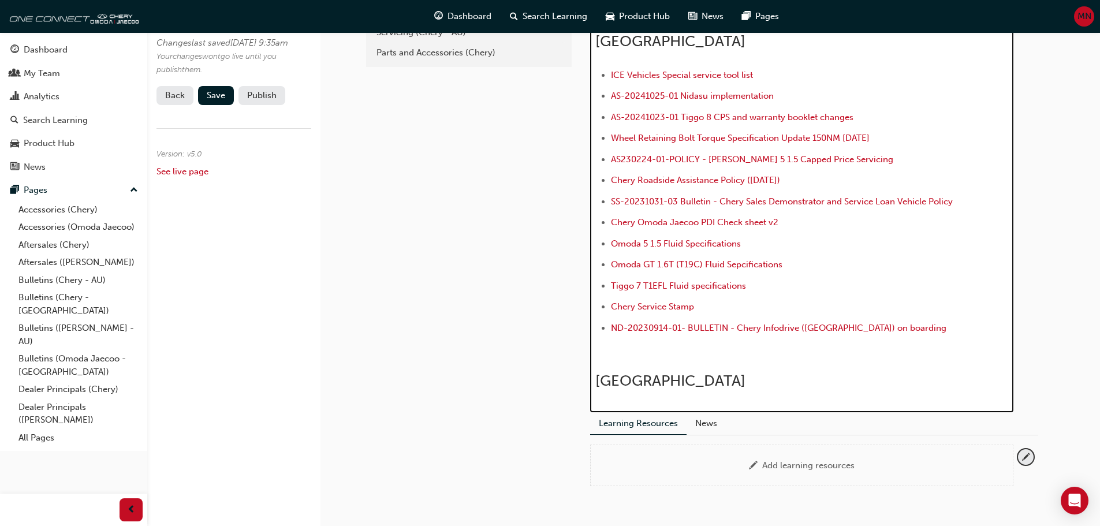
click at [703, 382] on h2 "New Zealand ﻿ ﻿" at bounding box center [801, 381] width 413 height 18
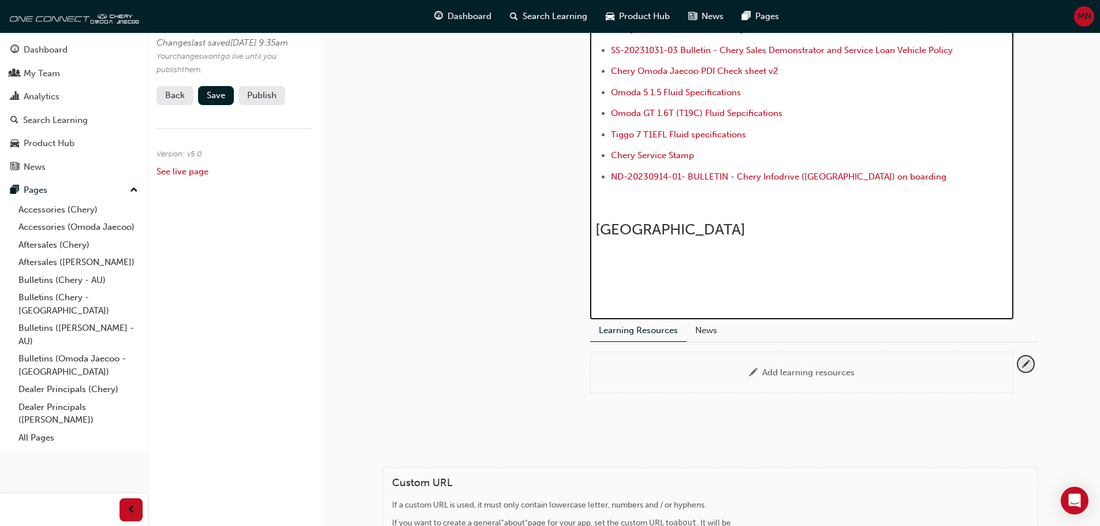
scroll to position [21, 0]
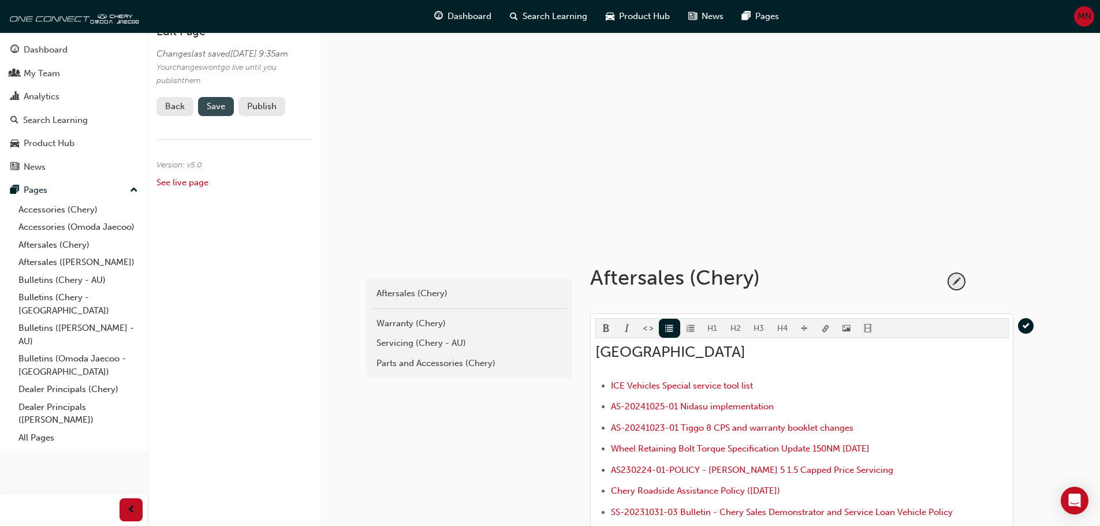
click at [225, 111] on span "Save" at bounding box center [216, 106] width 18 height 10
click at [263, 116] on button "Publish" at bounding box center [261, 106] width 47 height 19
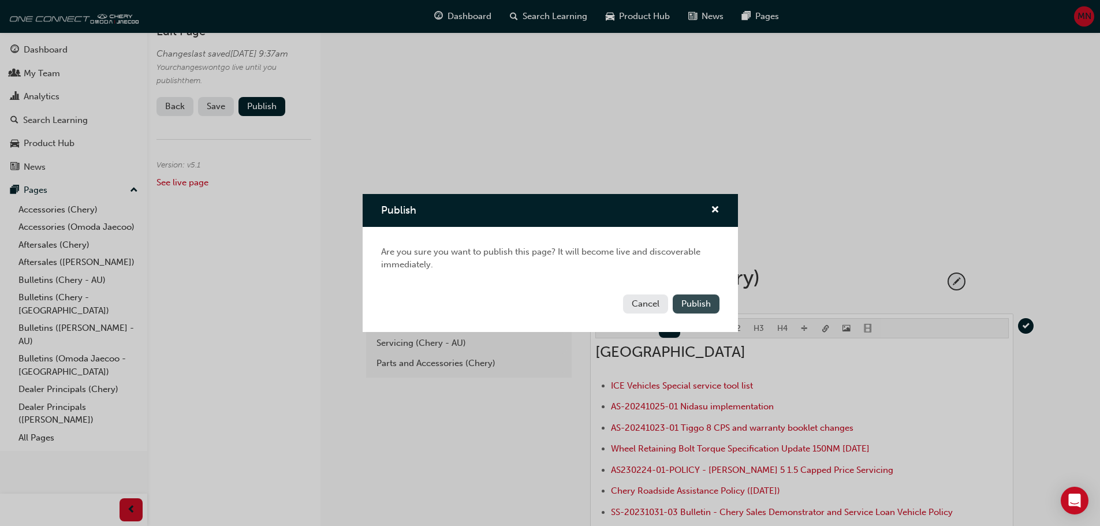
click at [684, 303] on span "Publish" at bounding box center [695, 304] width 29 height 10
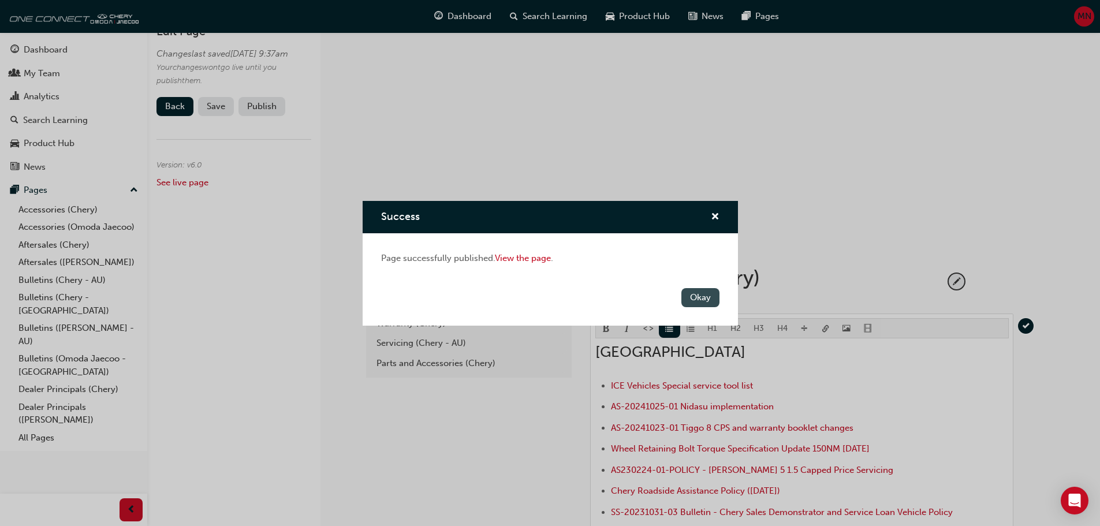
click at [694, 296] on button "Okay" at bounding box center [700, 297] width 38 height 19
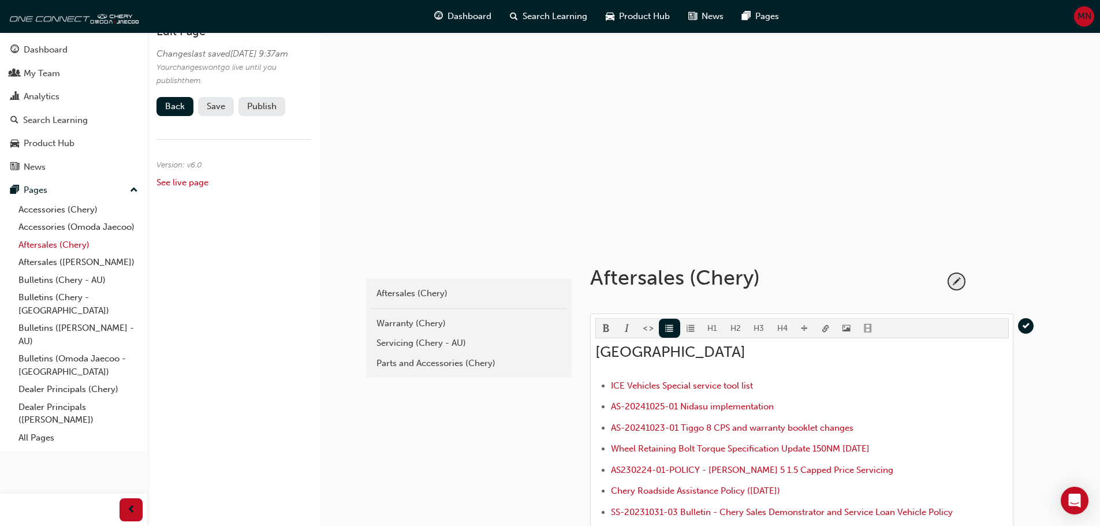
click at [32, 245] on link "Aftersales (Chery)" at bounding box center [78, 245] width 129 height 18
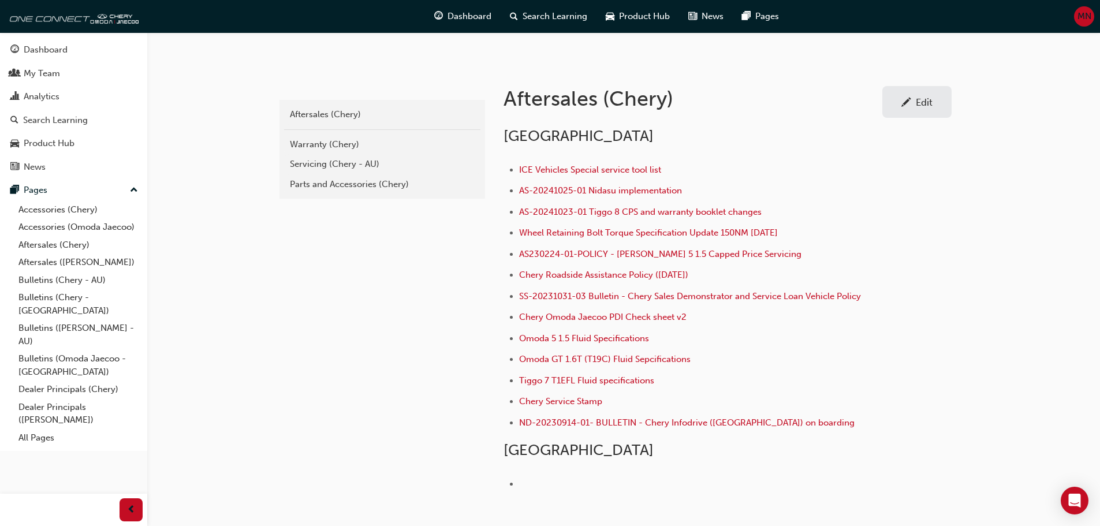
scroll to position [175, 0]
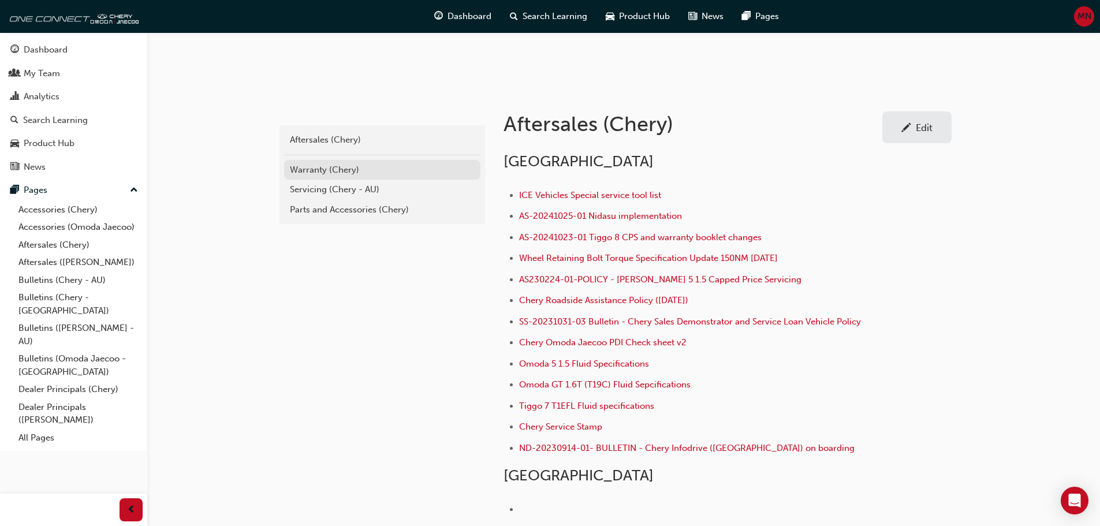
click at [308, 168] on div "Warranty (Chery)" at bounding box center [382, 169] width 185 height 13
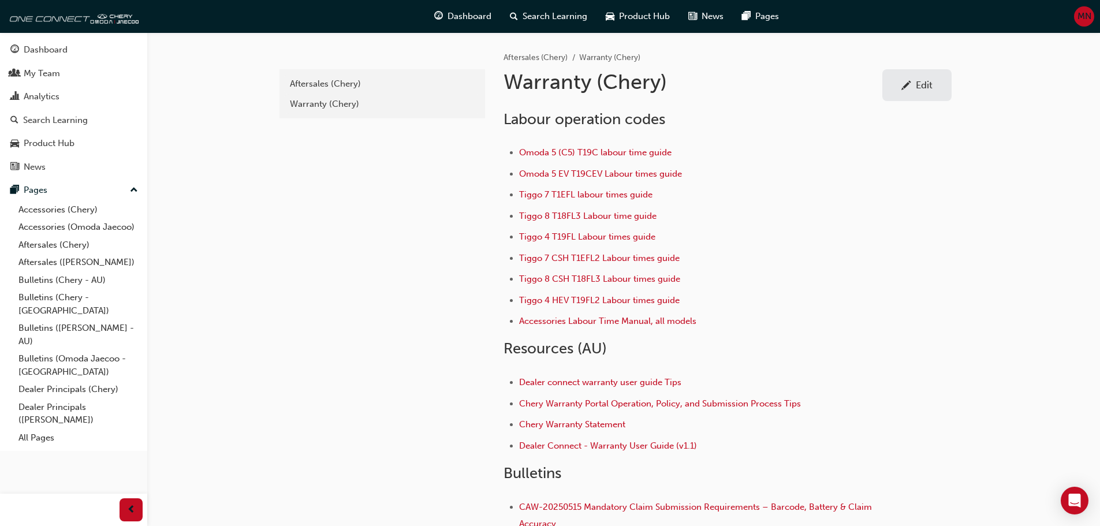
click at [896, 85] on div "Edit" at bounding box center [917, 85] width 52 height 14
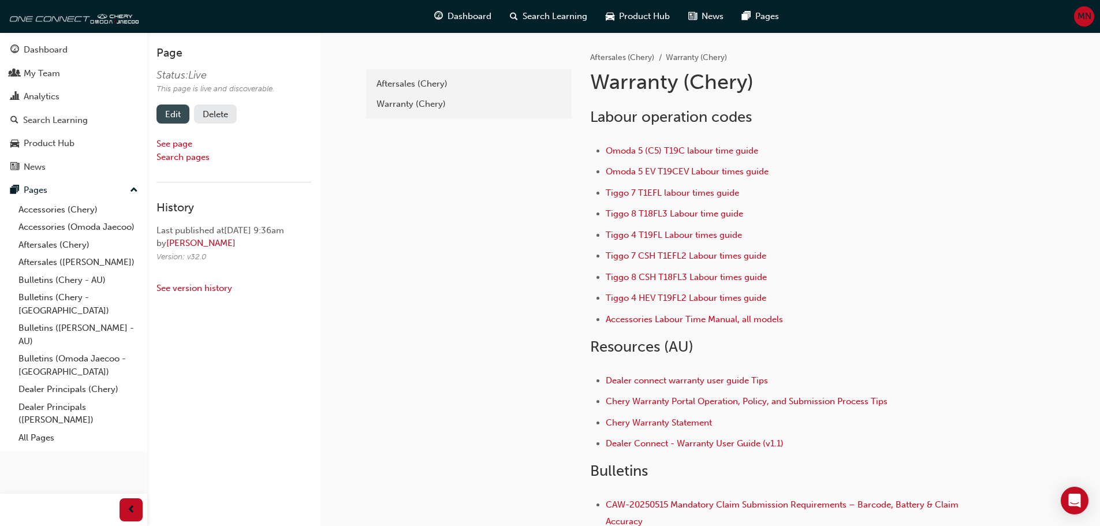
click at [180, 117] on link "Edit" at bounding box center [172, 114] width 33 height 19
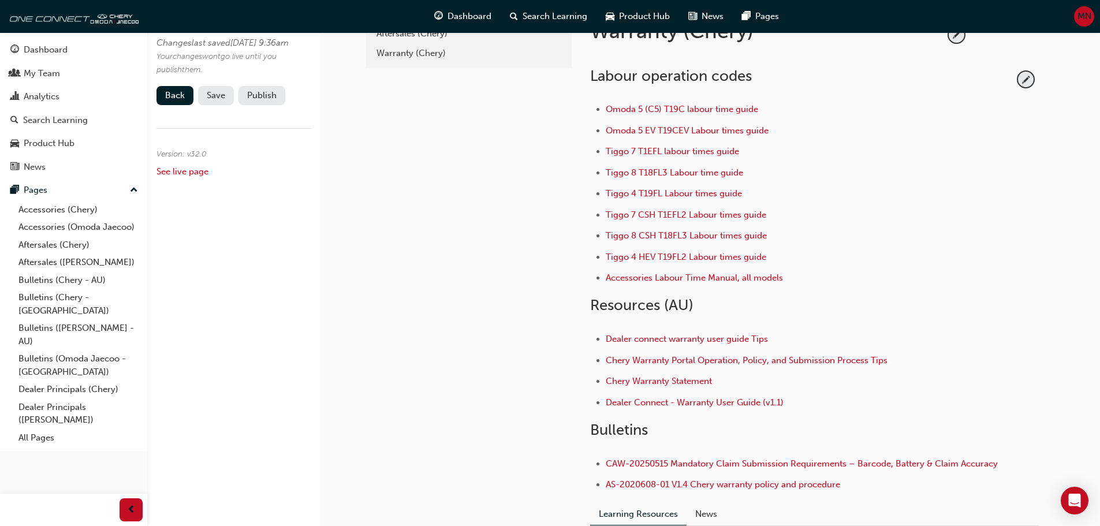
scroll to position [173, 0]
drag, startPoint x: 696, startPoint y: 303, endPoint x: 614, endPoint y: 303, distance: 82.6
click at [590, 309] on div "Aftersales (Chery) Warranty (Chery) Warranty (Chery) Labour operation codes Omo…" at bounding box center [814, 278] width 485 height 595
copy span "Resources (AU)"
click at [1021, 79] on span "pencil-icon" at bounding box center [1026, 78] width 16 height 16
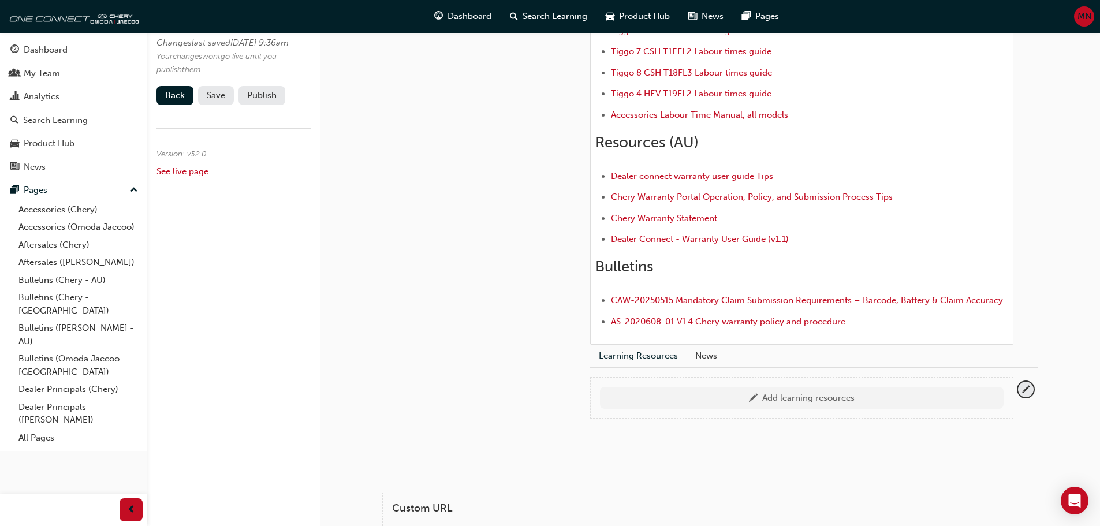
scroll to position [462, 0]
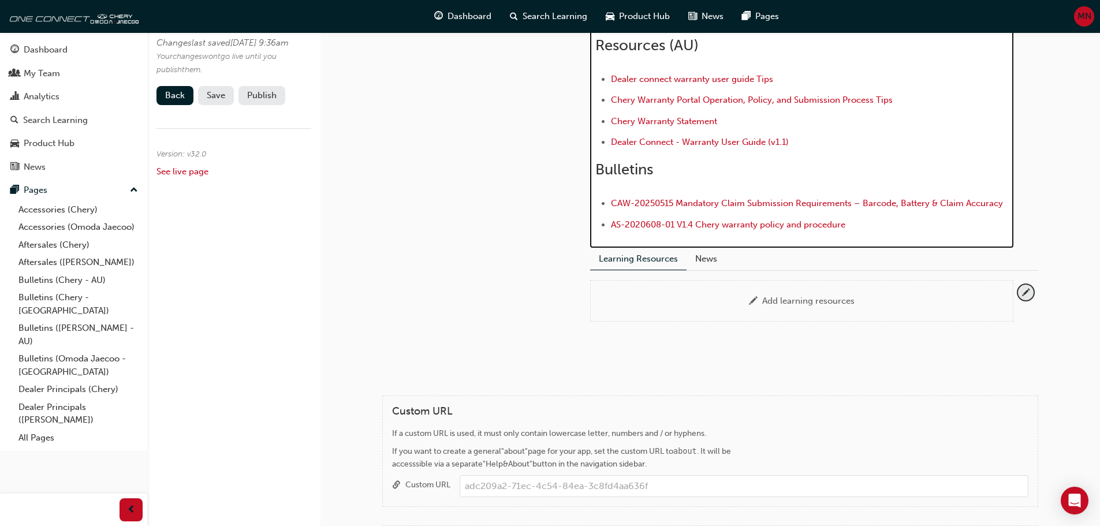
click at [859, 227] on li "AS-2020608-01 V1.4 Chery warranty policy and procedure" at bounding box center [810, 226] width 398 height 17
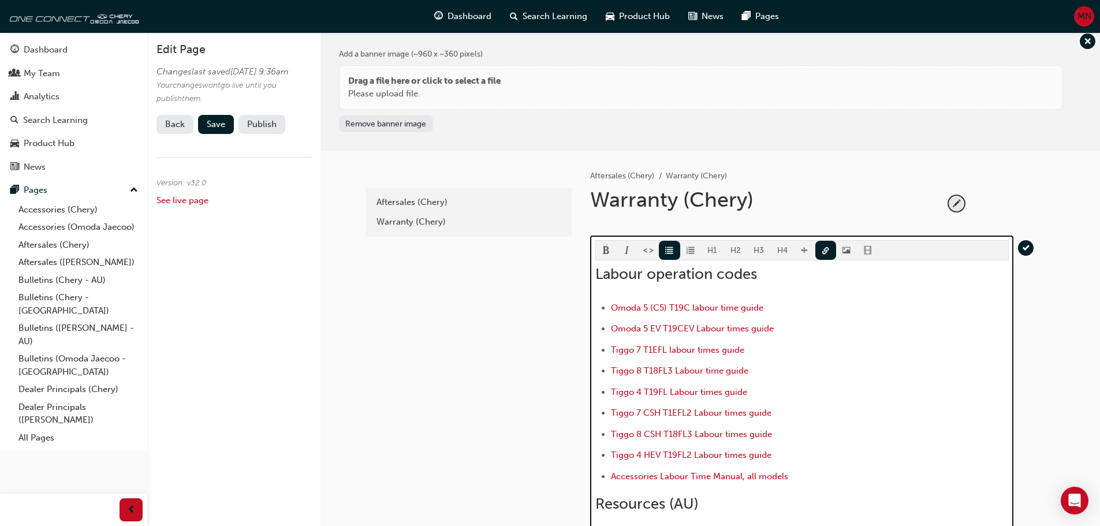
scroll to position [402, 0]
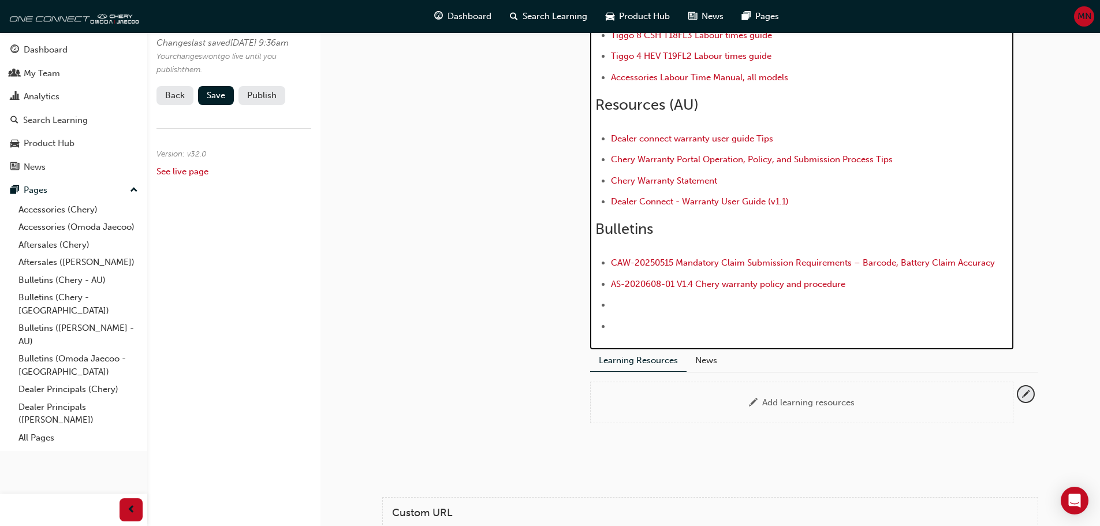
click at [647, 322] on li "﻿ ﻿ ﻿" at bounding box center [810, 327] width 398 height 17
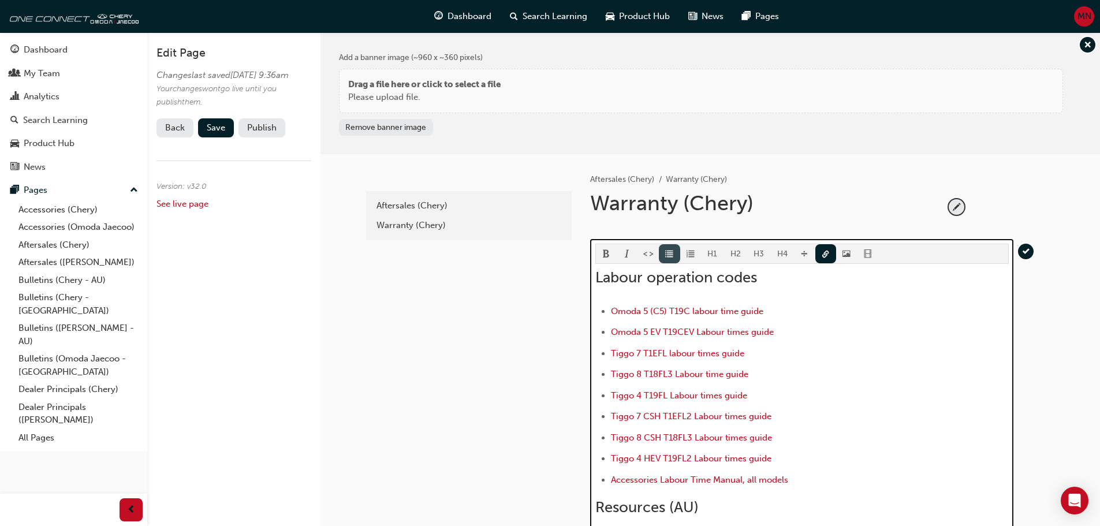
scroll to position [449, 0]
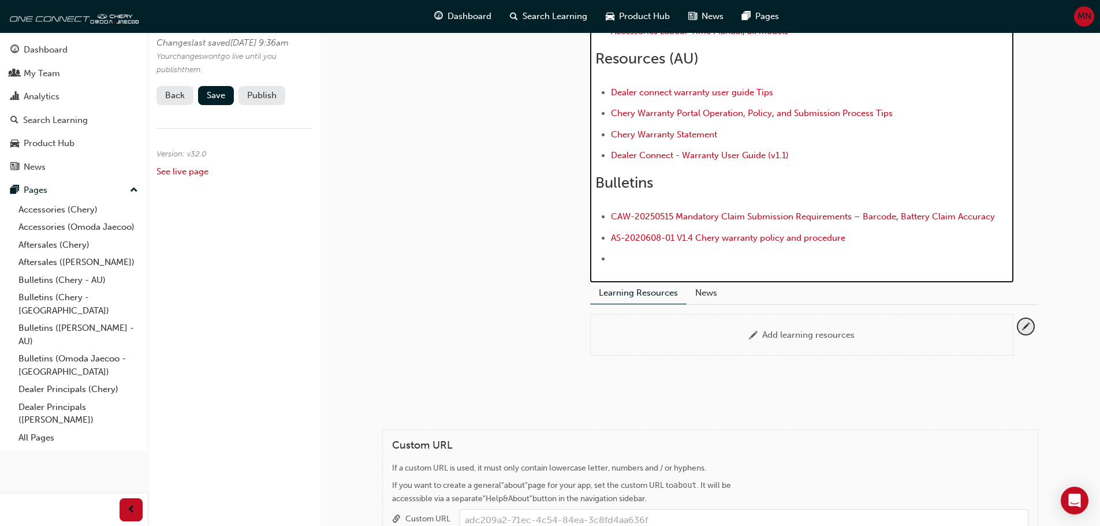
click at [667, 252] on div "H1 H2 H3 H4 Labour operation codes Omoda 5 (C5) T19C labour time guide Omoda 5 …" at bounding box center [801, 31] width 413 height 473
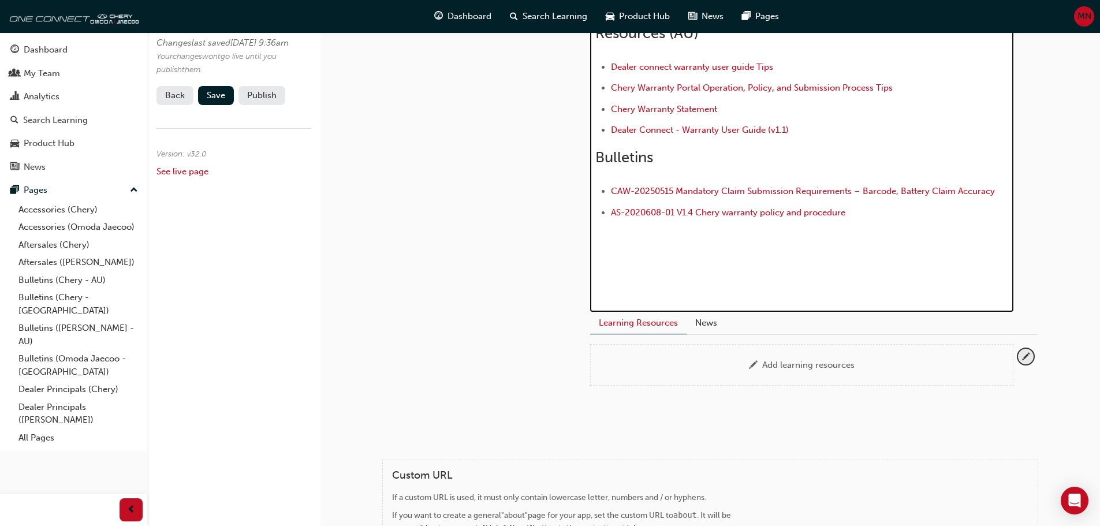
scroll to position [499, 0]
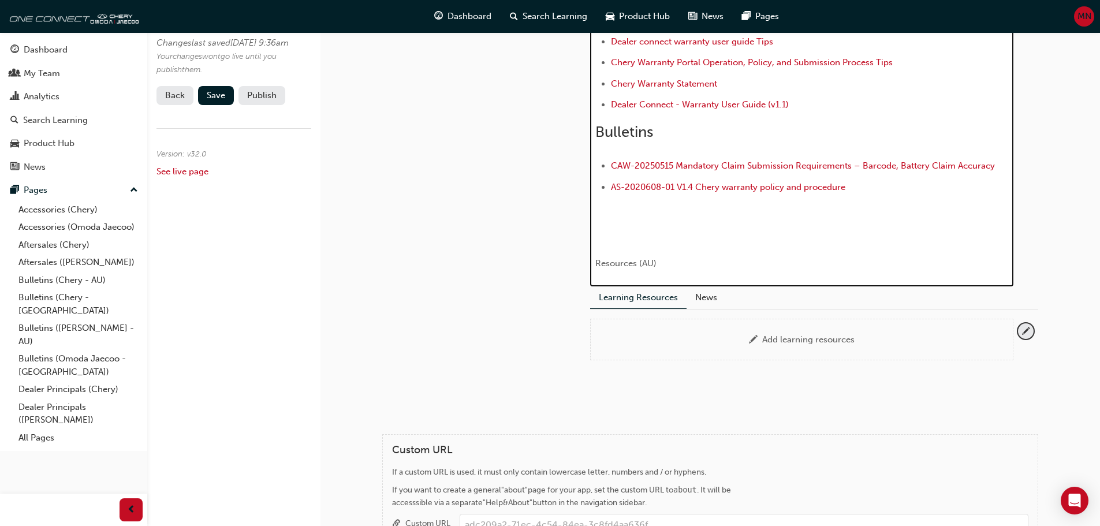
click at [605, 240] on p "﻿ ﻿ ﻿" at bounding box center [801, 239] width 413 height 17
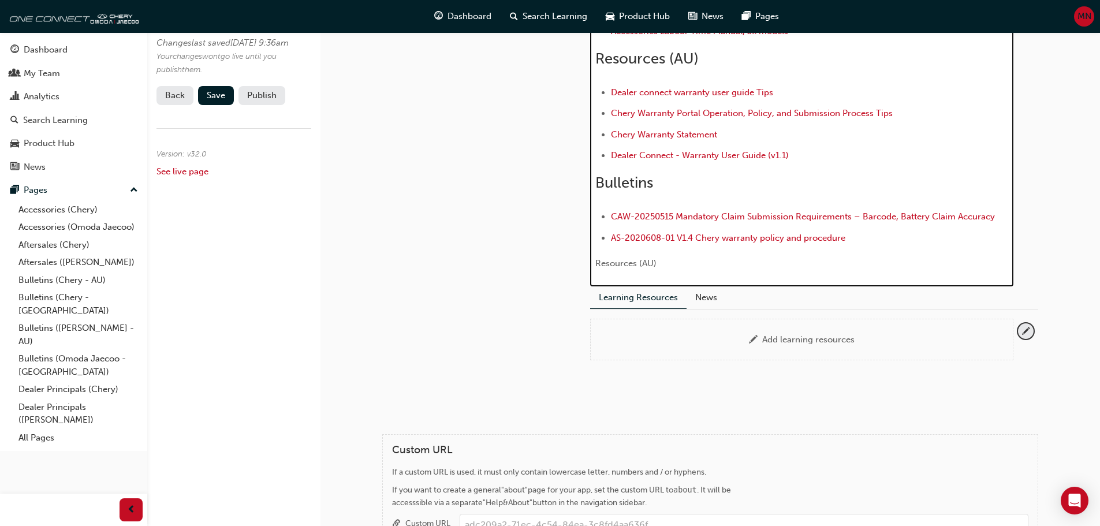
scroll to position [423, 0]
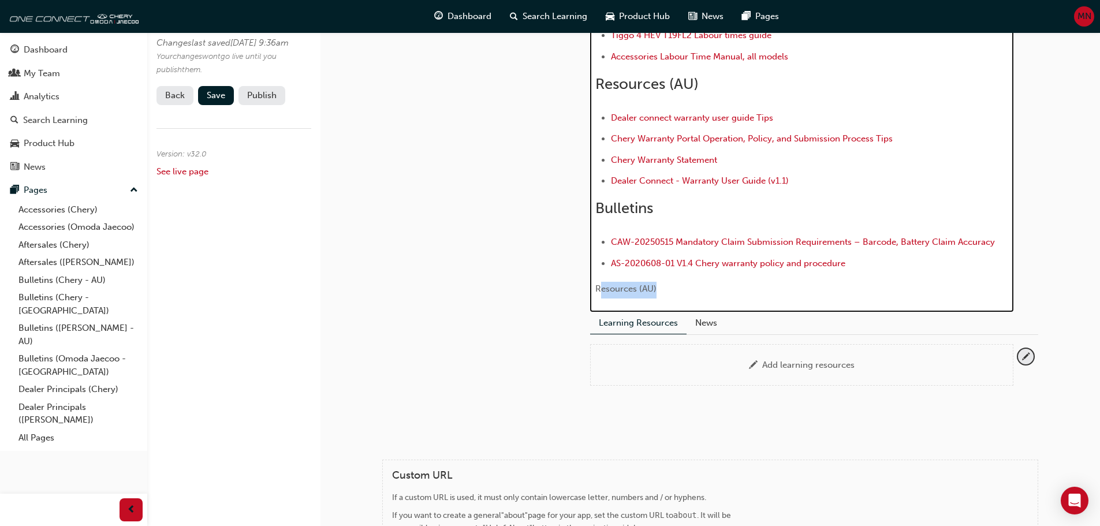
drag, startPoint x: 666, startPoint y: 285, endPoint x: 601, endPoint y: 285, distance: 65.2
click at [601, 285] on p "﻿ ﻿ Resources (AU) ﻿ ﻿" at bounding box center [801, 290] width 413 height 17
click at [651, 288] on span "Resources (AU)" at bounding box center [625, 289] width 61 height 10
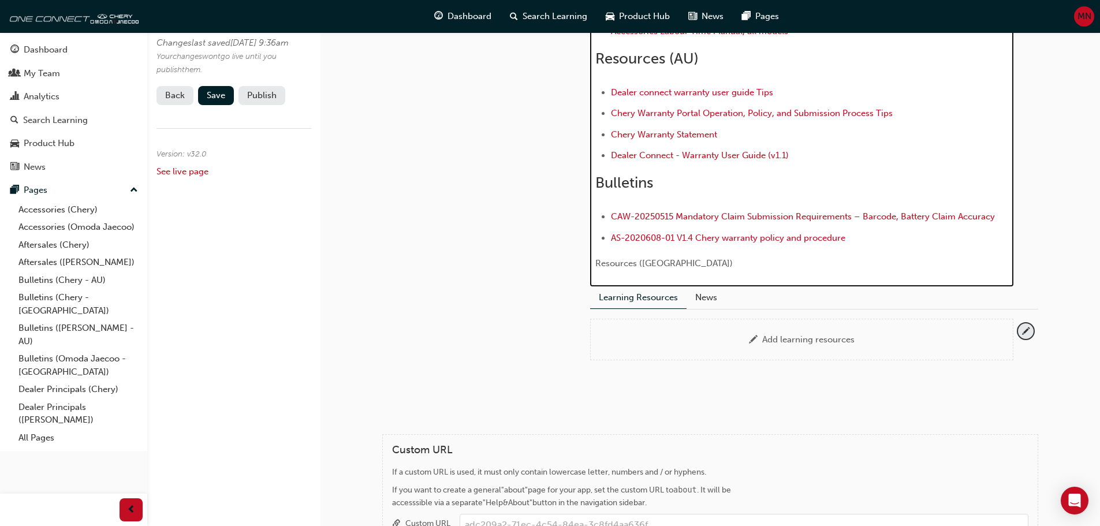
click at [674, 263] on p "﻿ ﻿ Resources ([GEOGRAPHIC_DATA]) ﻿ ﻿" at bounding box center [801, 264] width 413 height 17
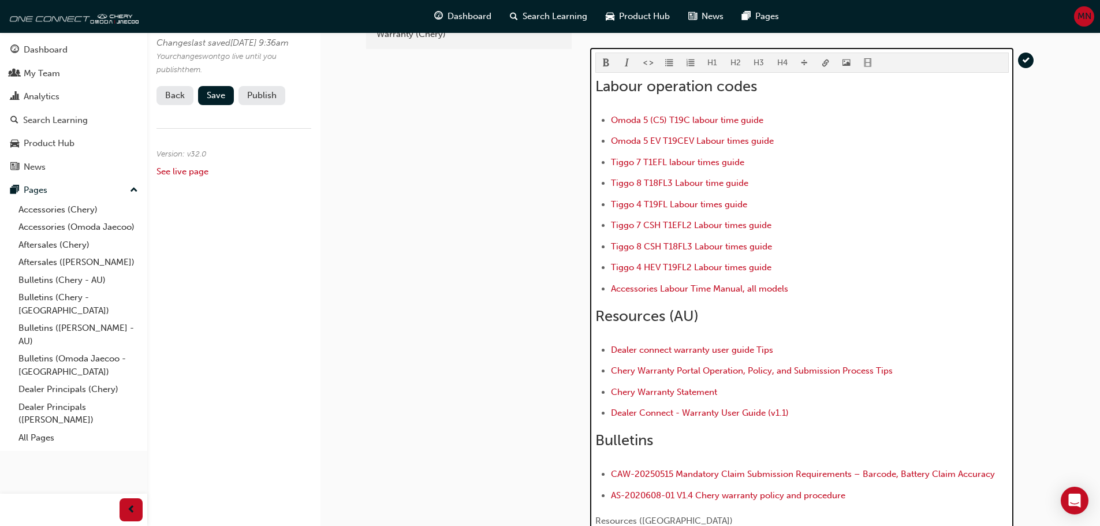
scroll to position [185, 0]
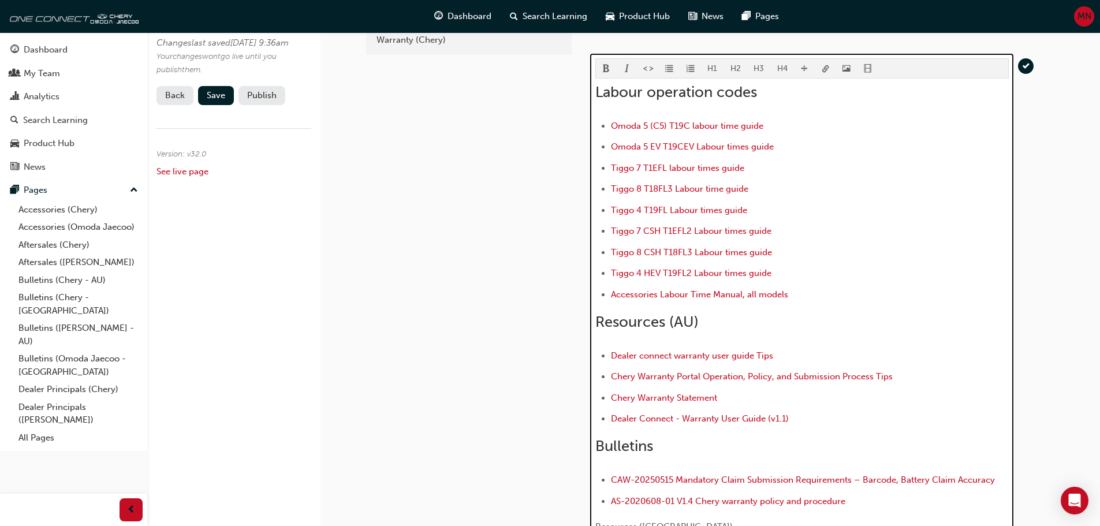
click at [669, 67] on div "H1 H2 H3 H4 Labour operation codes Omoda 5 (C5) T19C labour time guide Omoda 5 …" at bounding box center [801, 309] width 413 height 503
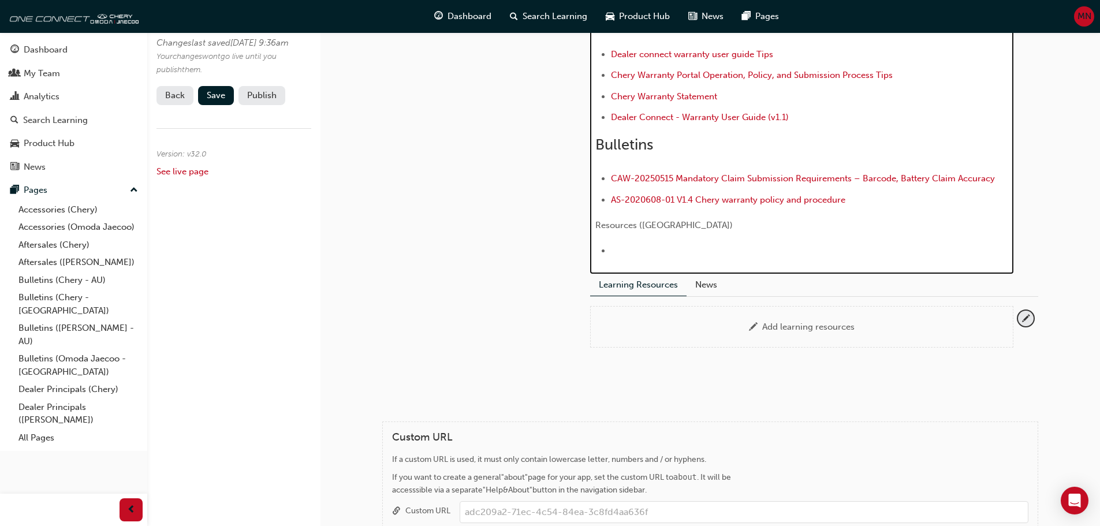
scroll to position [474, 0]
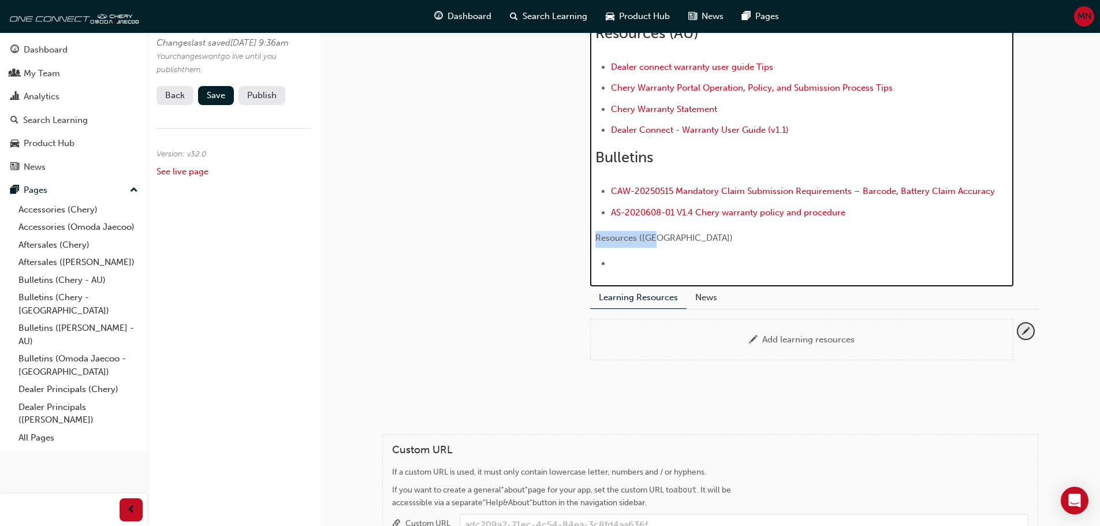
drag, startPoint x: 666, startPoint y: 240, endPoint x: 594, endPoint y: 238, distance: 72.2
click at [594, 238] on div "H1 H2 H3 H4 Labour operation codes Omoda 5 (C5) T19C labour time guide Omoda 5 …" at bounding box center [801, 26] width 423 height 522
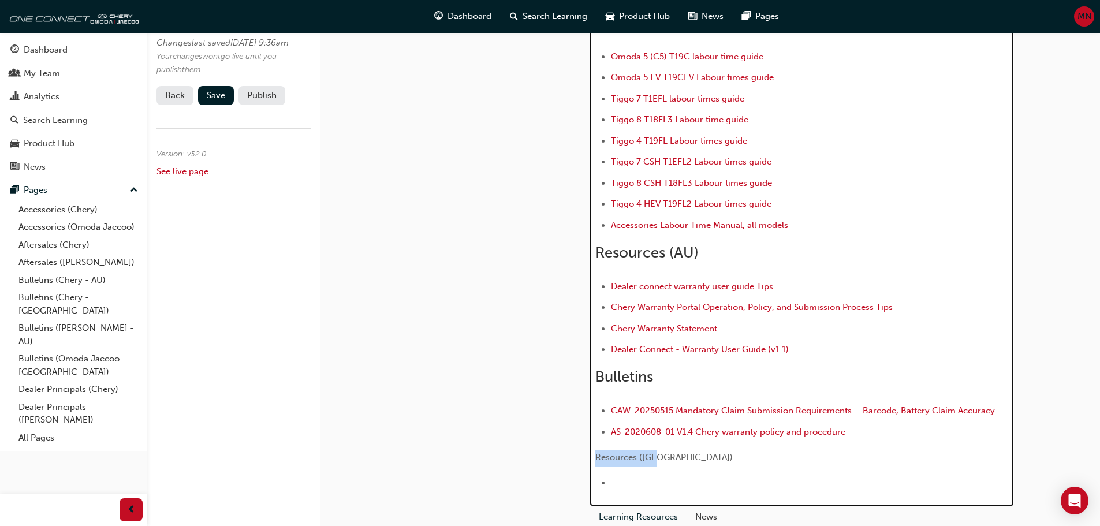
scroll to position [185, 0]
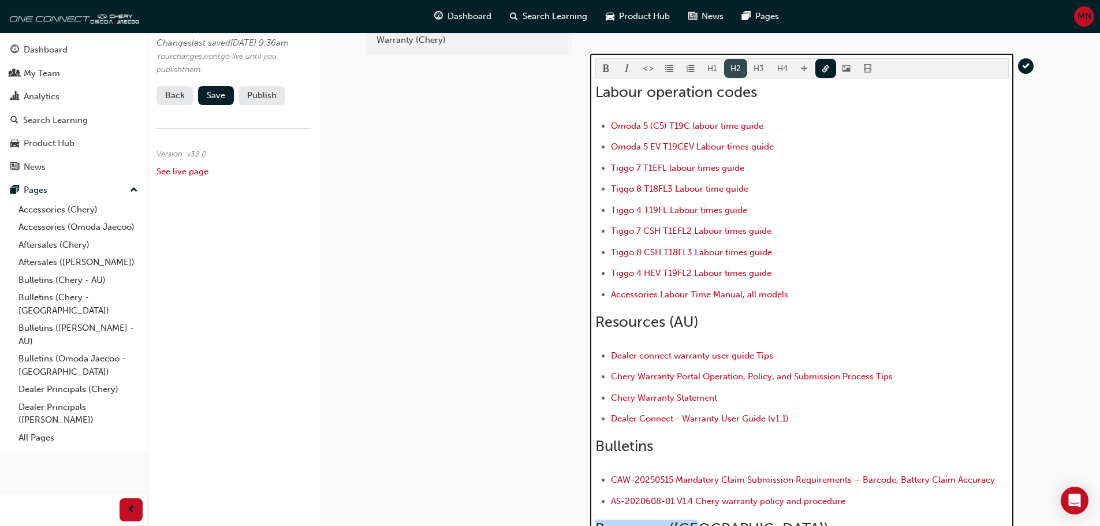
click at [735, 65] on button "H2" at bounding box center [736, 68] width 24 height 19
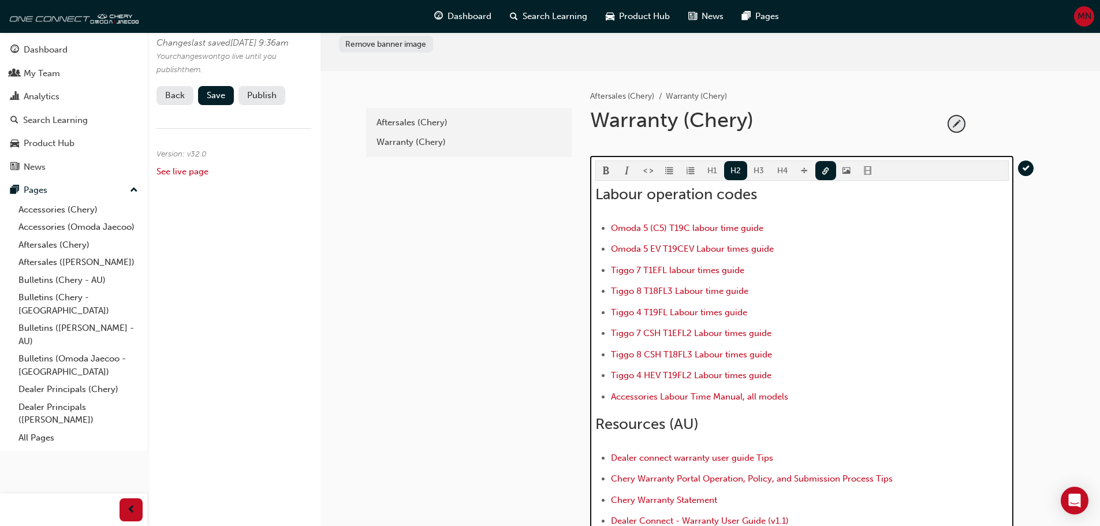
scroll to position [0, 0]
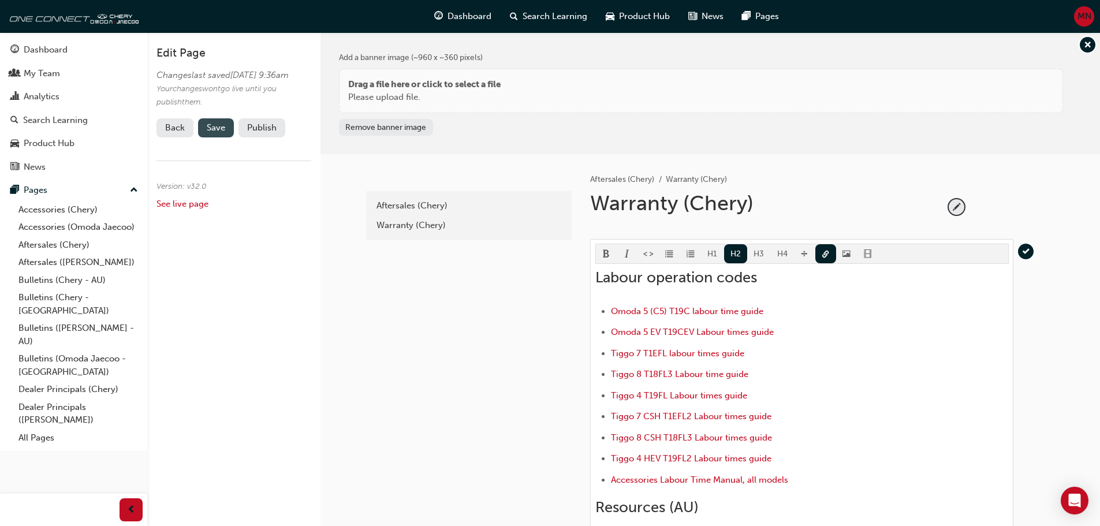
click at [217, 133] on span "Save" at bounding box center [216, 127] width 18 height 10
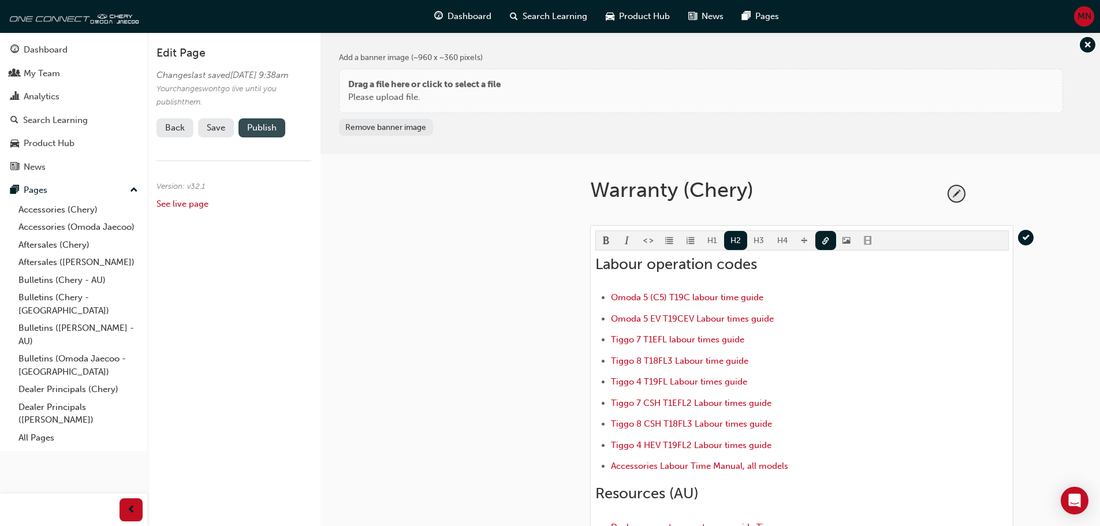
click at [253, 137] on button "Publish" at bounding box center [261, 127] width 47 height 19
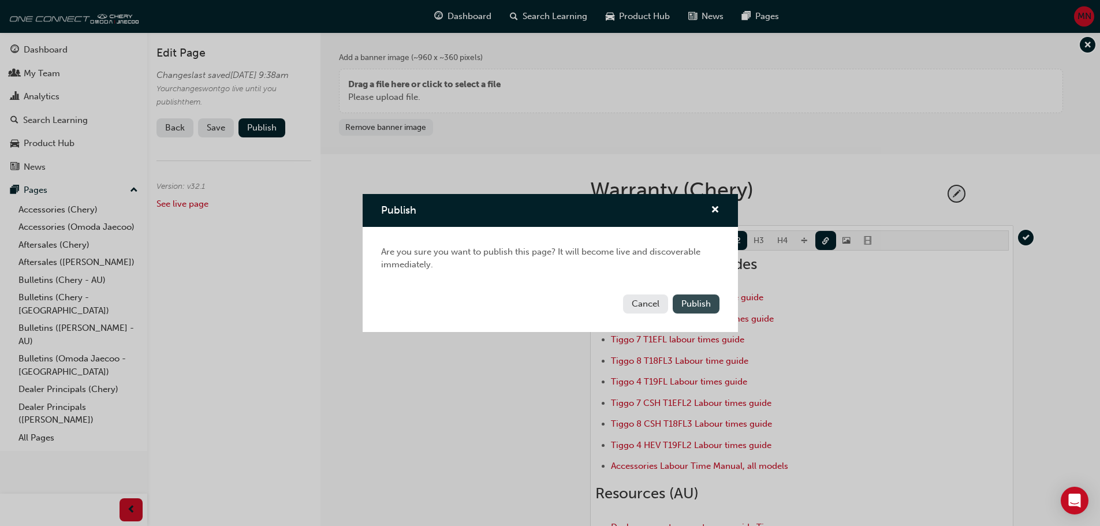
click at [704, 298] on button "Publish" at bounding box center [696, 303] width 47 height 19
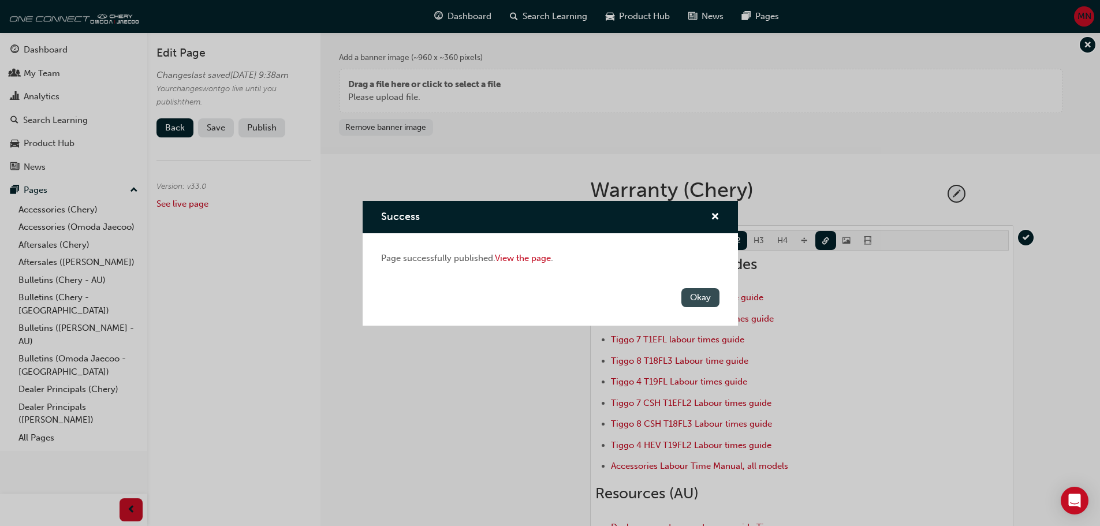
click at [696, 291] on button "Okay" at bounding box center [700, 297] width 38 height 19
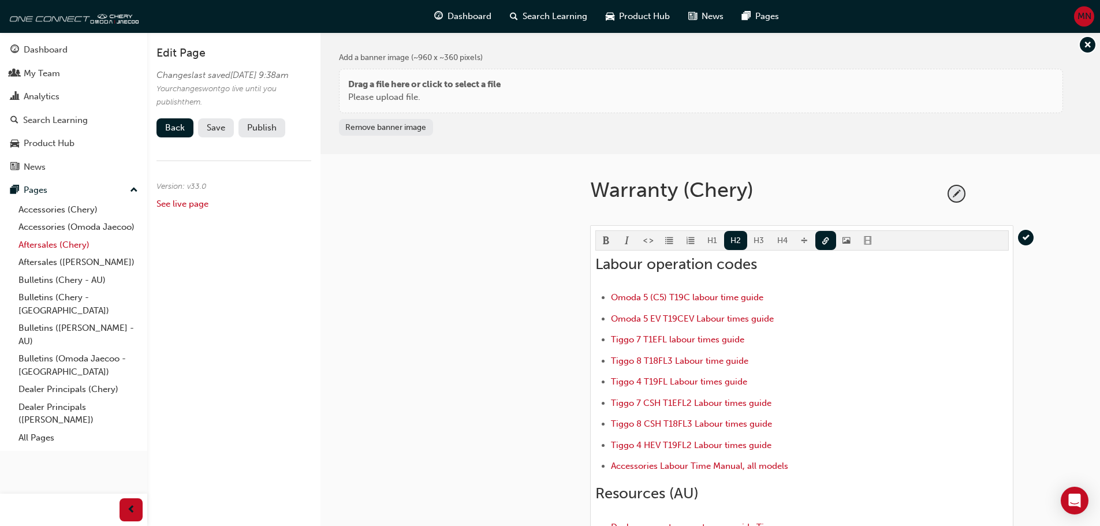
click at [46, 243] on link "Aftersales (Chery)" at bounding box center [78, 245] width 129 height 18
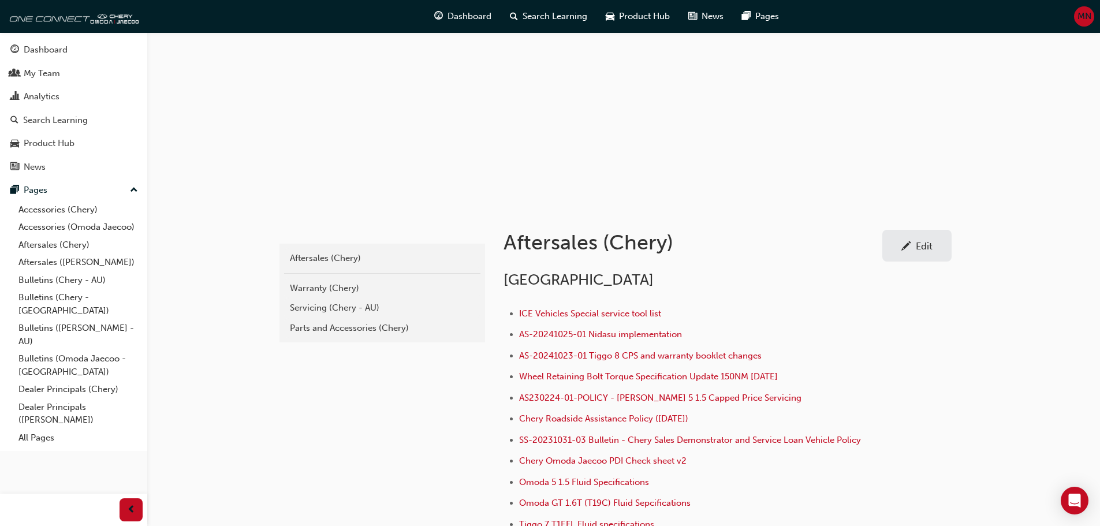
scroll to position [2, 0]
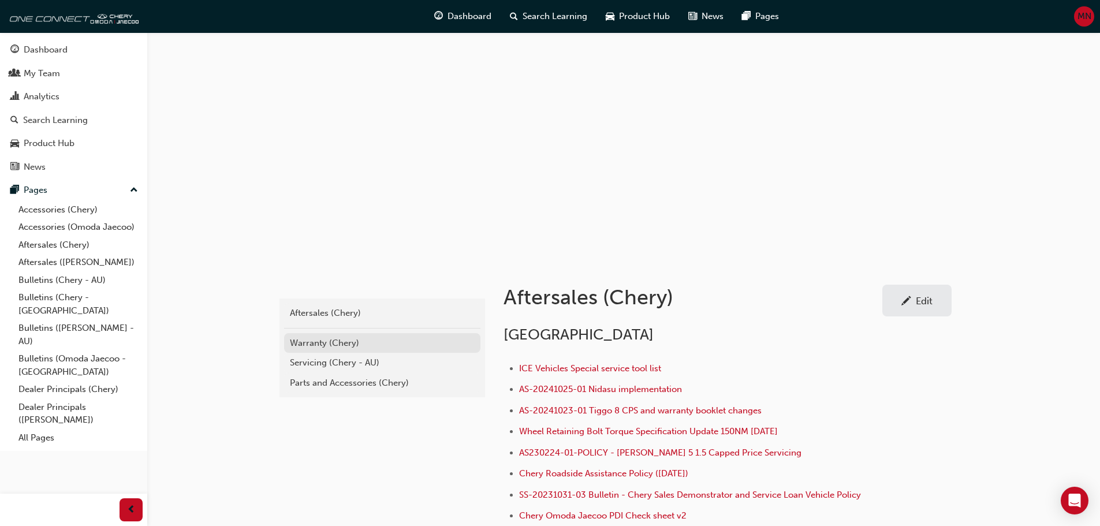
click at [309, 343] on div "Warranty (Chery)" at bounding box center [382, 343] width 185 height 13
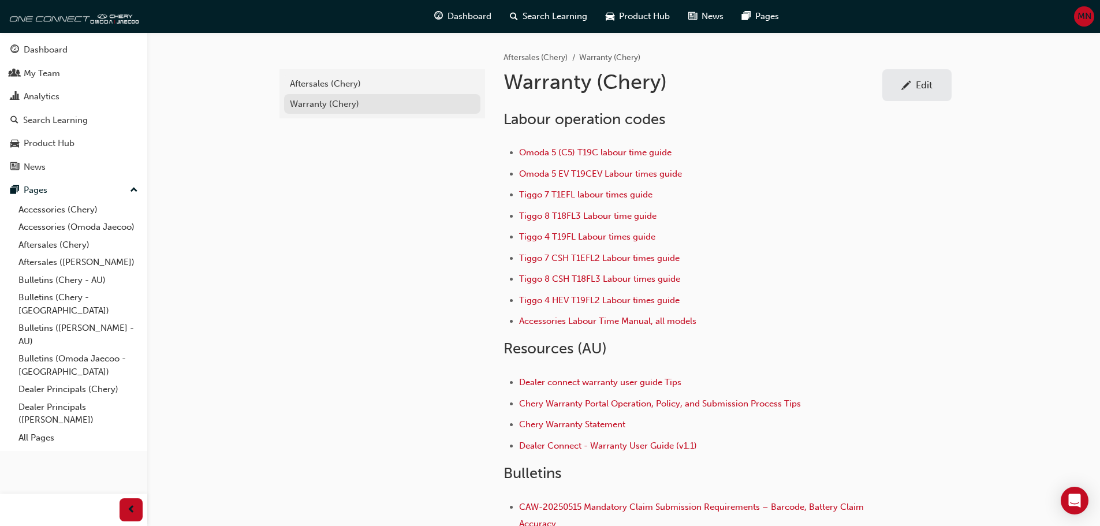
click at [333, 100] on div "Warranty (Chery)" at bounding box center [382, 104] width 185 height 13
click at [38, 207] on link "Accessories (Chery)" at bounding box center [78, 210] width 129 height 18
